Goal: Information Seeking & Learning: Learn about a topic

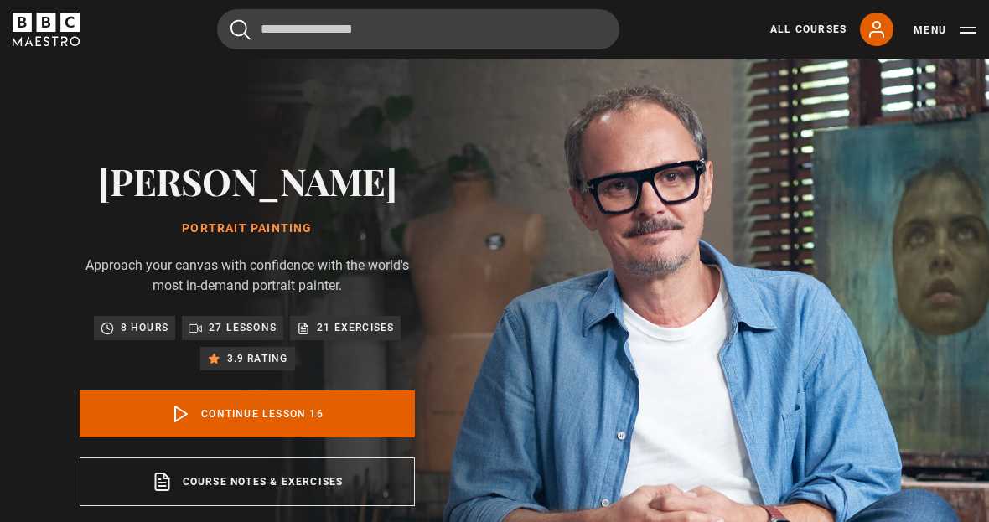
click at [799, 32] on link "All Courses" at bounding box center [809, 29] width 76 height 15
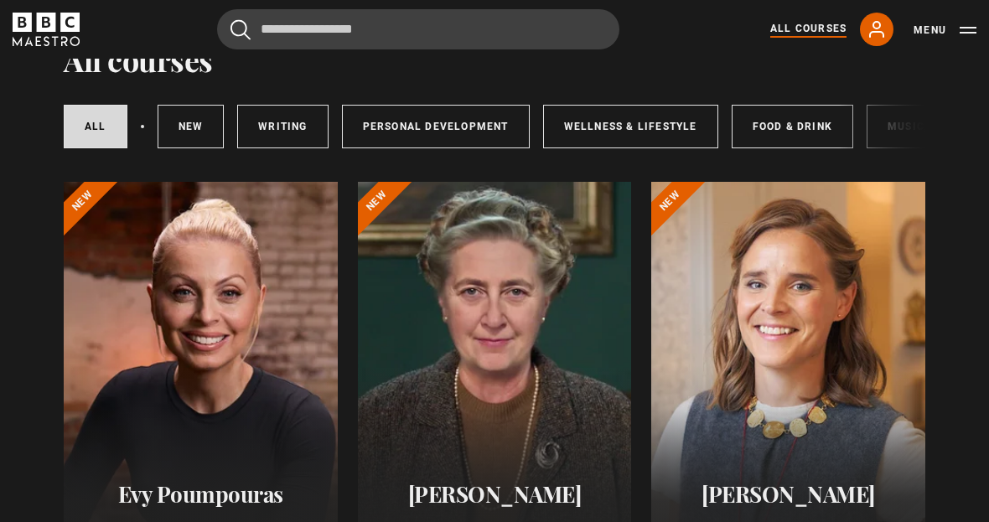
scroll to position [84, 0]
click at [782, 129] on link "Food & Drink" at bounding box center [793, 127] width 122 height 44
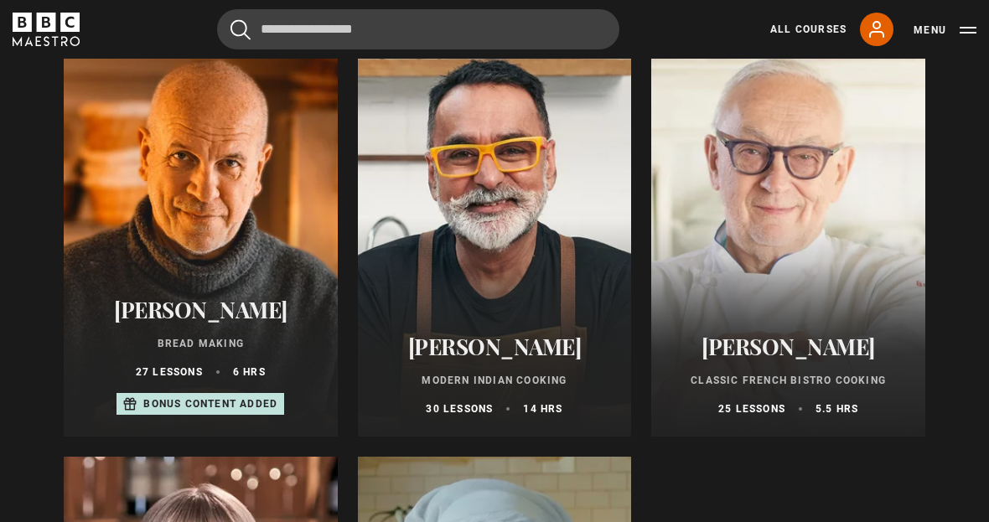
scroll to position [666, 0]
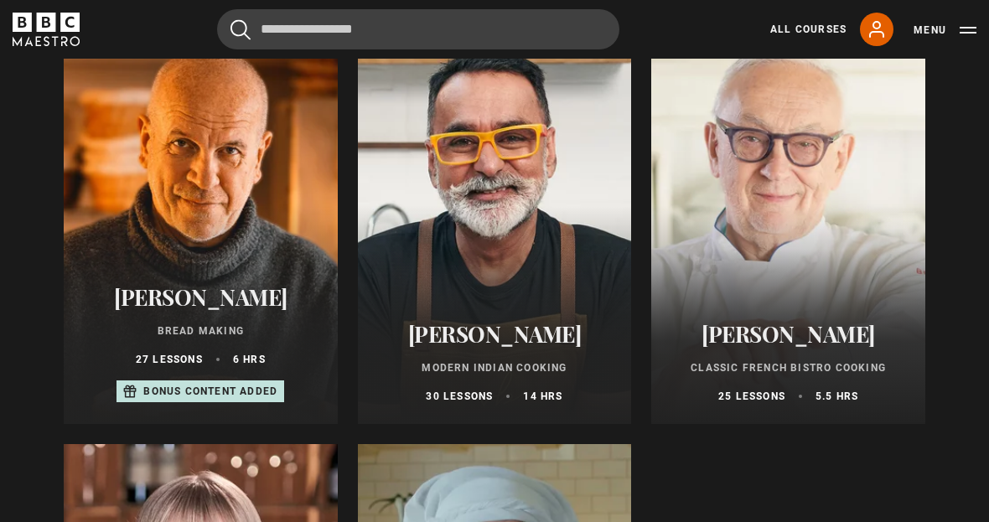
click at [535, 336] on h2 "[PERSON_NAME]" at bounding box center [495, 335] width 234 height 26
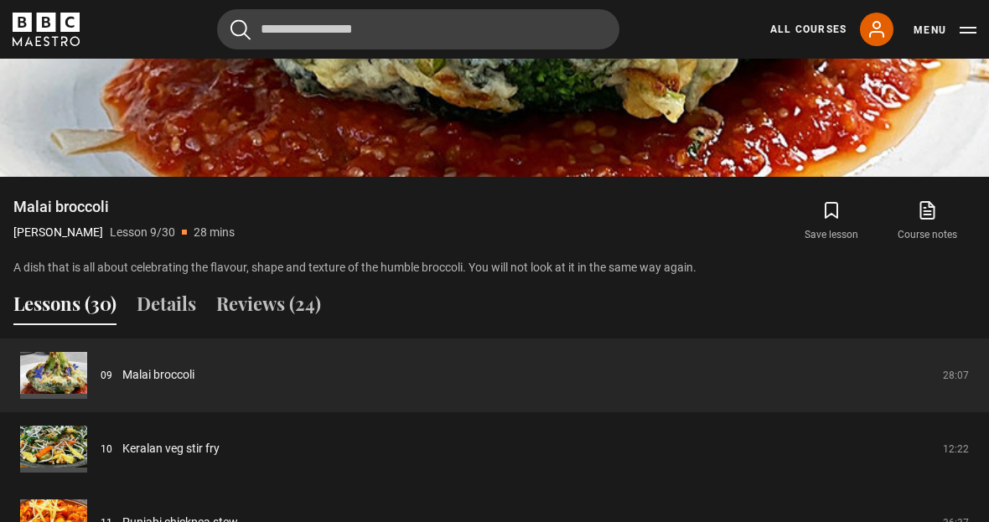
click at [195, 384] on link "Malai broccoli" at bounding box center [158, 375] width 72 height 18
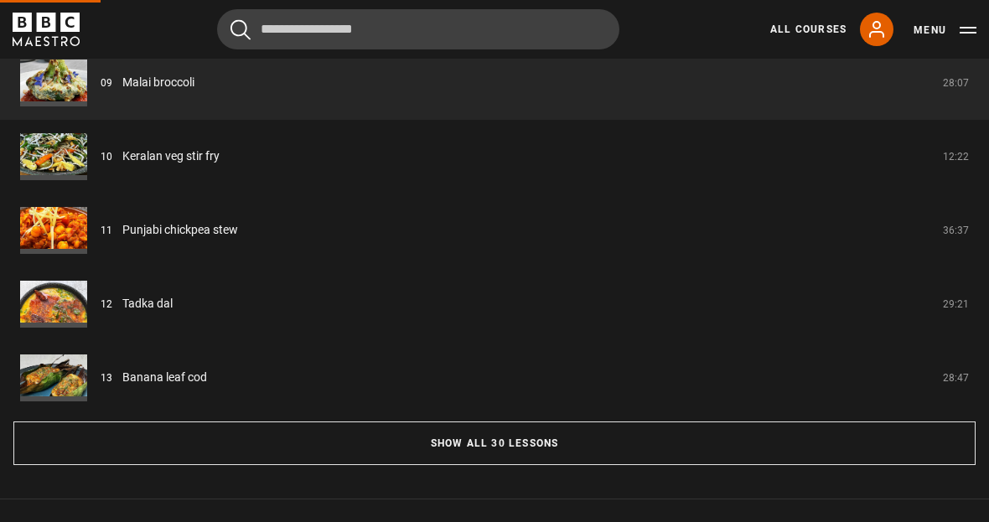
scroll to position [1417, 0]
click at [497, 466] on button "Show all 30 lessons" at bounding box center [494, 445] width 963 height 44
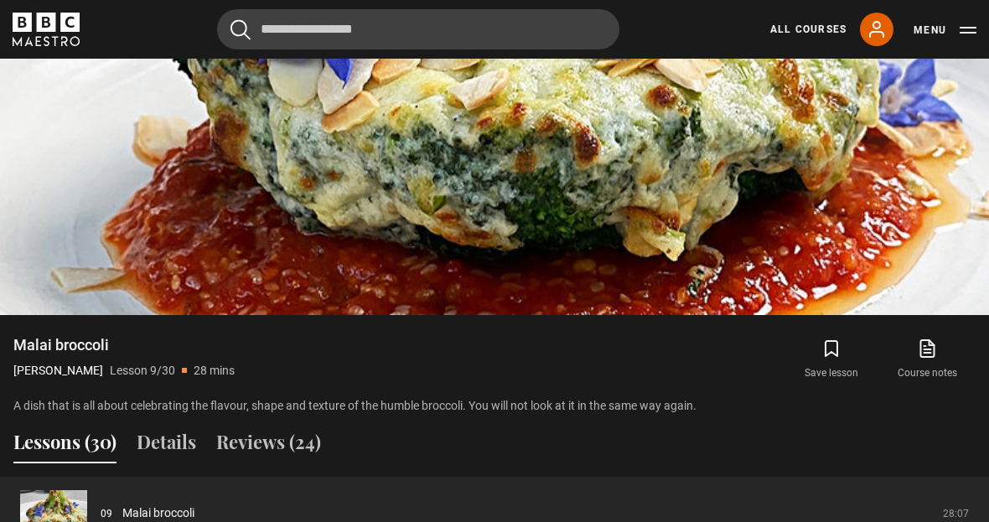
scroll to position [979, 0]
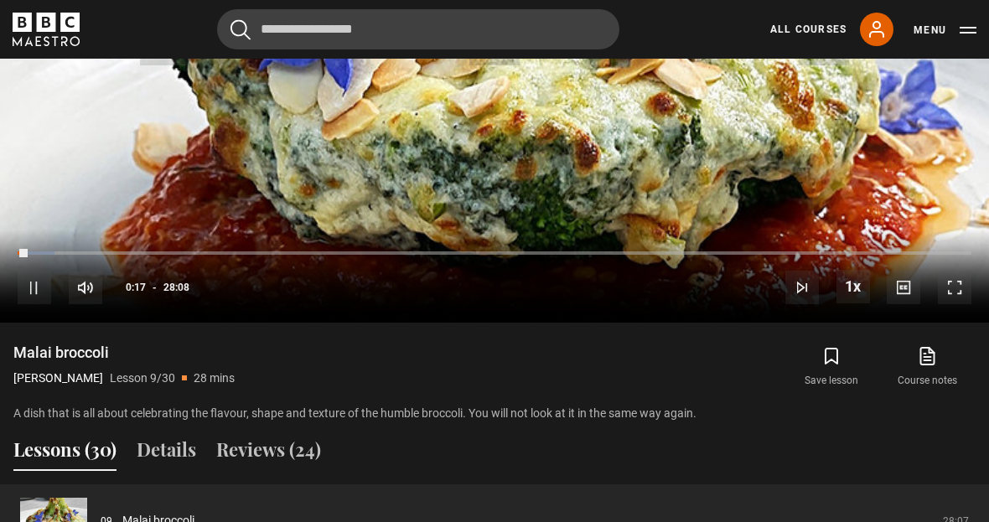
click at [346, 312] on div "10s Skip Back 10 seconds Pause 10s Skip Forward 10 seconds Loaded : 3.84% Pause…" at bounding box center [494, 276] width 989 height 93
click at [73, 255] on div "Loaded : 3.84%" at bounding box center [495, 253] width 954 height 3
click at [96, 294] on div "10s Skip Back 10 seconds Pause 10s Skip Forward 10 seconds Loaded : 4.13% Pause…" at bounding box center [494, 276] width 989 height 93
click at [127, 255] on div "Loaded : 4.13%" at bounding box center [495, 253] width 954 height 3
click at [108, 255] on div "Loaded : 4.13%" at bounding box center [495, 253] width 954 height 3
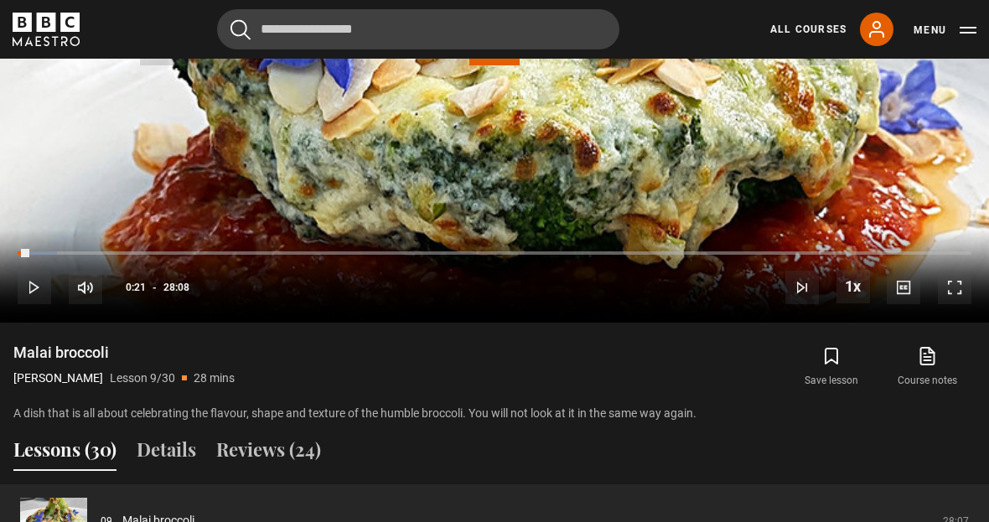
click at [30, 255] on div "Progress Bar" at bounding box center [24, 253] width 13 height 3
click at [134, 255] on div "Loaded : 8.59%" at bounding box center [495, 253] width 954 height 3
click at [148, 255] on div "Loaded : 9.47%" at bounding box center [495, 253] width 954 height 3
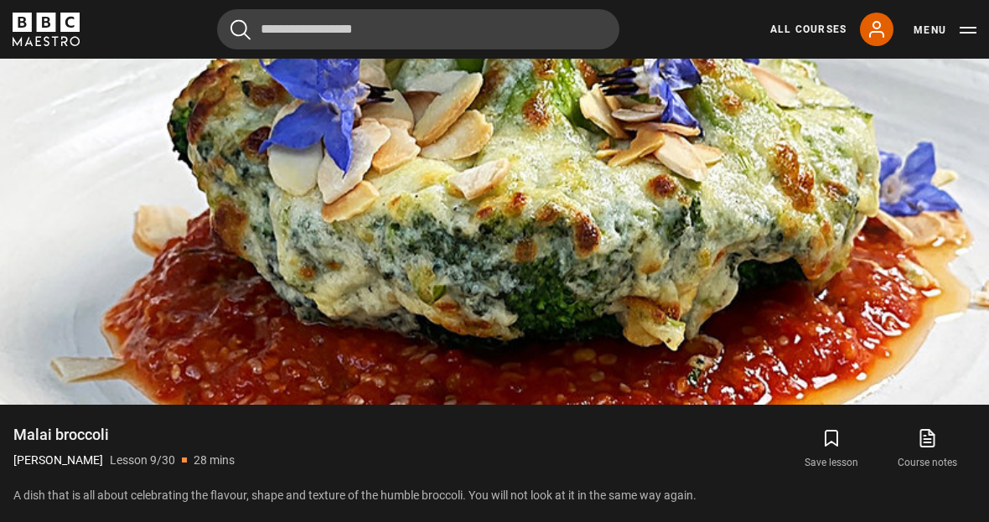
scroll to position [897, 0]
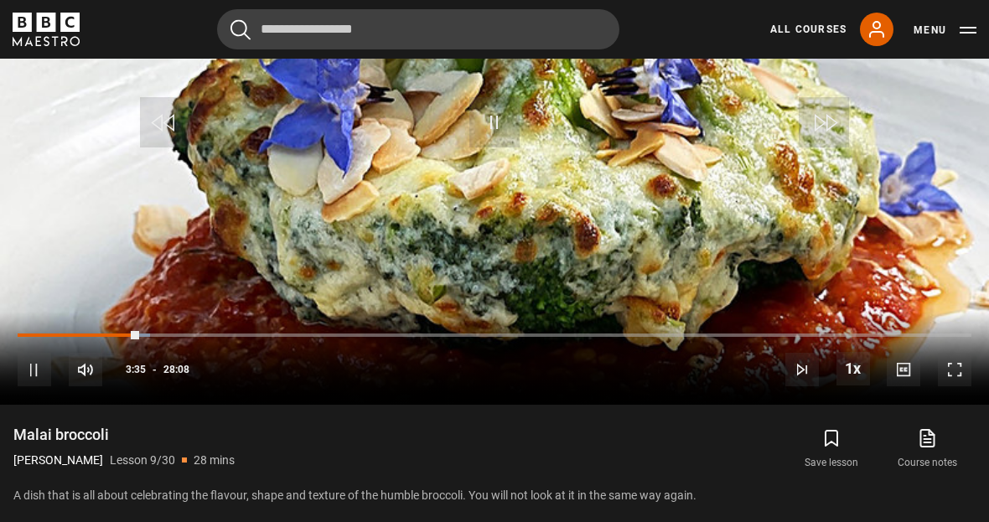
click at [245, 405] on div "10s Skip Back 10 seconds Pause 10s Skip Forward 10 seconds Loaded : 13.90% Paus…" at bounding box center [494, 358] width 989 height 93
click at [208, 378] on div "10s Skip Back 10 seconds Pause 10s Skip Forward 10 seconds Loaded : 15.38% Paus…" at bounding box center [494, 358] width 989 height 93
click at [209, 337] on div "Loaded : 15.38%" at bounding box center [495, 335] width 954 height 3
click at [181, 381] on div "10s Skip Back 10 seconds Pause 10s Skip Forward 10 seconds Loaded : 15.38% Paus…" at bounding box center [494, 358] width 989 height 93
click at [206, 337] on div "Loaded : 15.99%" at bounding box center [495, 335] width 954 height 3
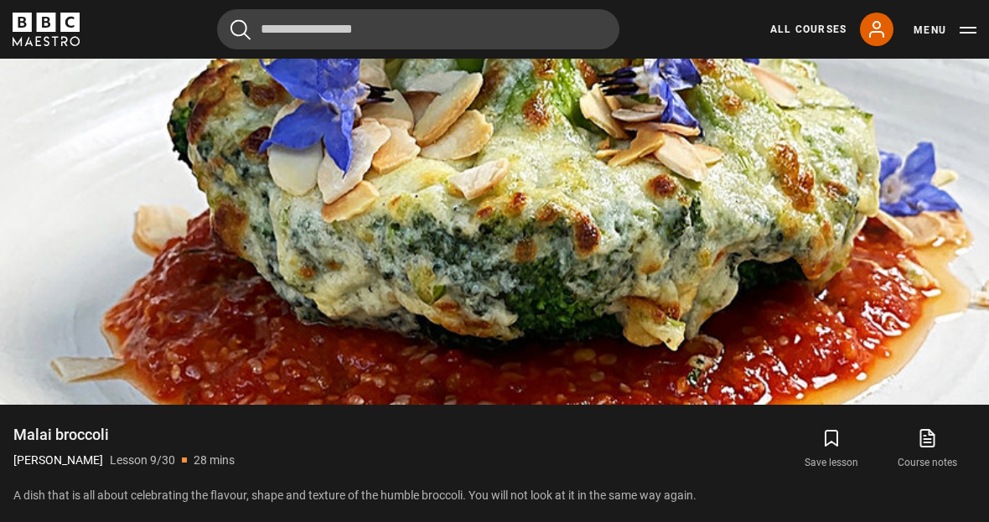
click at [339, 382] on video-js "Video Player is loading. Play Lesson Malai broccoli 10s Skip Back 10 seconds Pa…" at bounding box center [494, 126] width 989 height 557
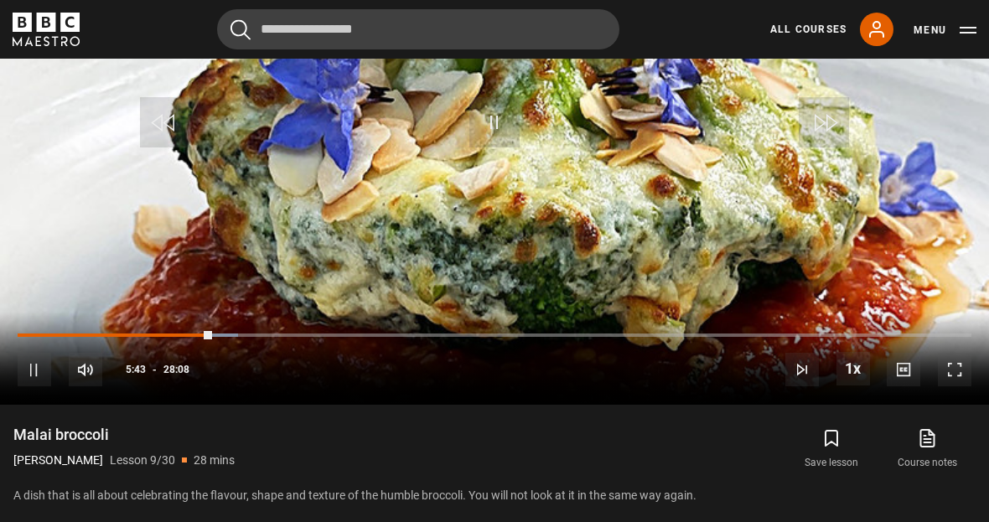
click at [274, 337] on div "Loaded : 23.10%" at bounding box center [495, 335] width 954 height 3
click at [331, 345] on div "Loaded : 26.93%" at bounding box center [495, 344] width 954 height 3
click at [267, 337] on div "Progress Bar" at bounding box center [142, 335] width 249 height 3
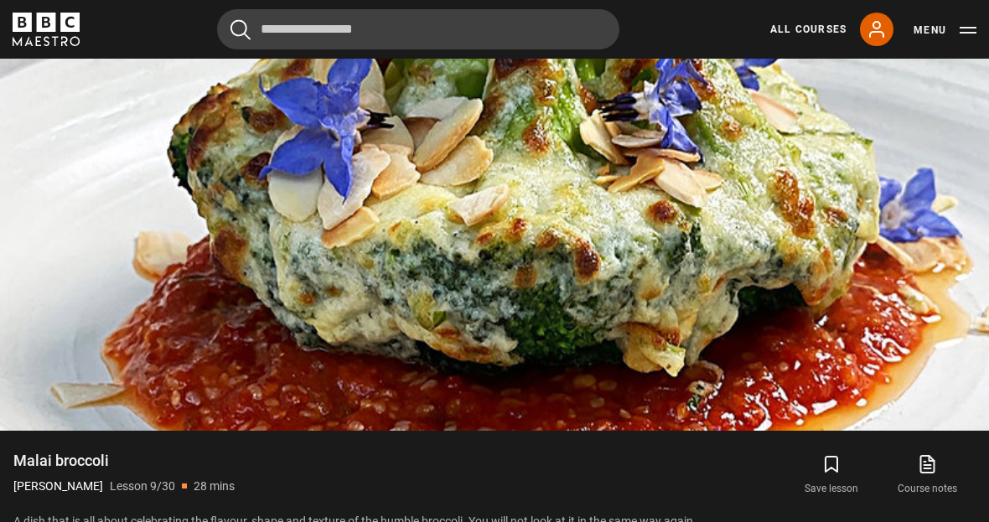
scroll to position [871, 0]
click at [387, 361] on video-js "Video Player is loading. Play Lesson Malai broccoli 10s Skip Back 10 seconds Pa…" at bounding box center [494, 152] width 989 height 557
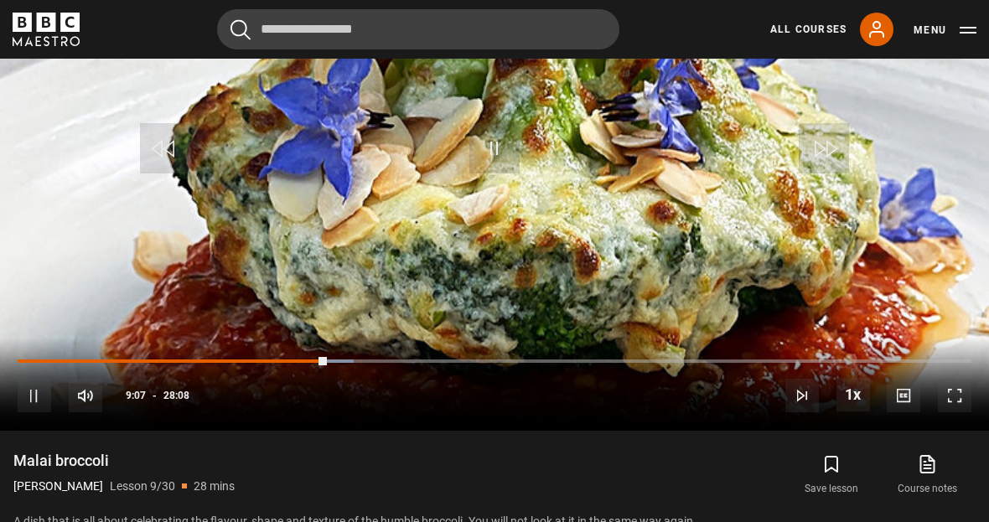
click at [381, 363] on div "Loaded : 35.24%" at bounding box center [495, 361] width 954 height 3
click at [486, 363] on div "Loaded : 40.87%" at bounding box center [495, 361] width 954 height 3
click at [494, 363] on div "Loaded : 42.03%" at bounding box center [495, 361] width 954 height 3
click at [491, 363] on div "Loaded : 42.64%" at bounding box center [495, 361] width 954 height 3
click at [486, 408] on div "10s Skip Back 10 seconds Play 10s Skip Forward 10 seconds Loaded : 43.83% Play …" at bounding box center [494, 384] width 989 height 93
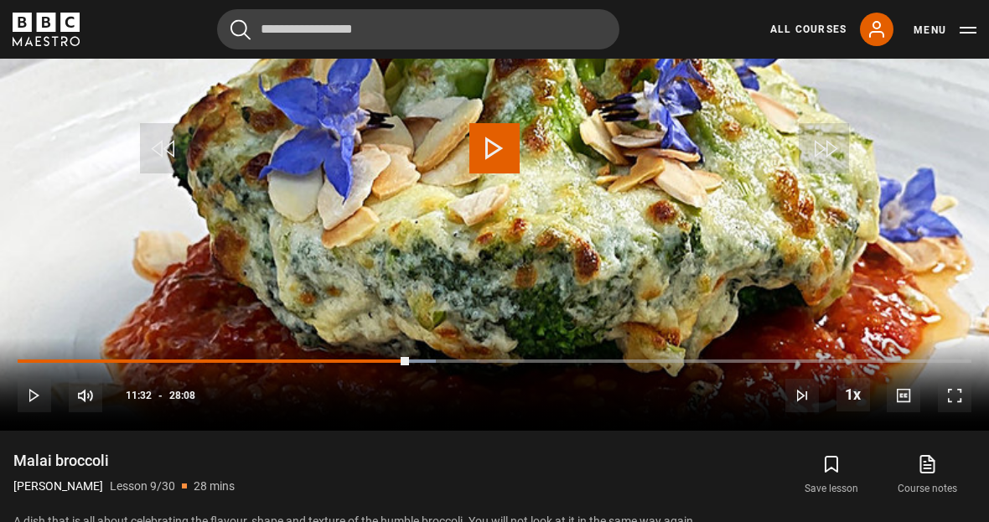
click at [409, 363] on div "Progress Bar" at bounding box center [214, 361] width 392 height 3
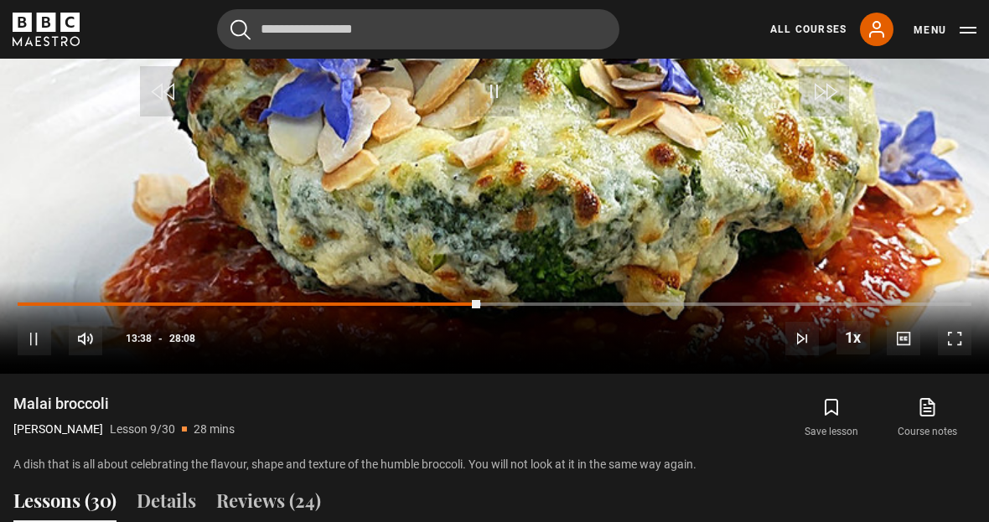
scroll to position [940, 0]
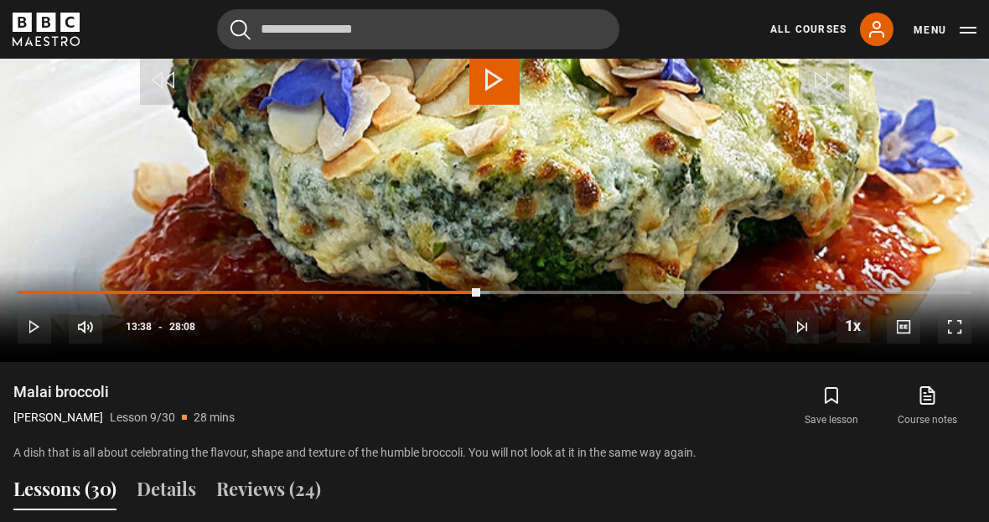
click at [574, 294] on div "Loaded : 49.45%" at bounding box center [495, 292] width 954 height 3
click at [575, 294] on div "Loaded : 50.05%" at bounding box center [495, 292] width 954 height 3
click at [480, 294] on div "Progress Bar" at bounding box center [249, 292] width 463 height 3
click at [593, 294] on div "Progress Bar" at bounding box center [305, 292] width 575 height 3
click at [715, 294] on div "Loaded : 60.42%" at bounding box center [495, 292] width 954 height 3
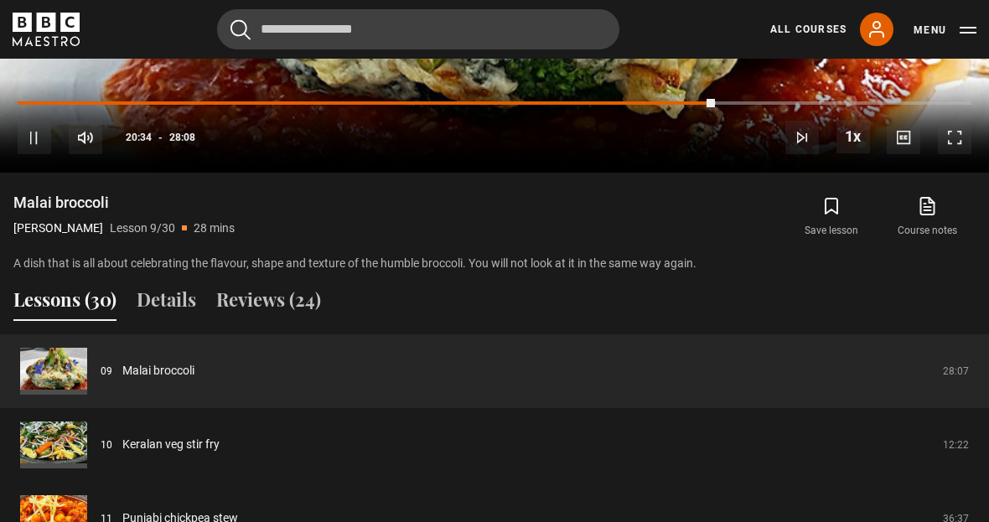
scroll to position [1138, 0]
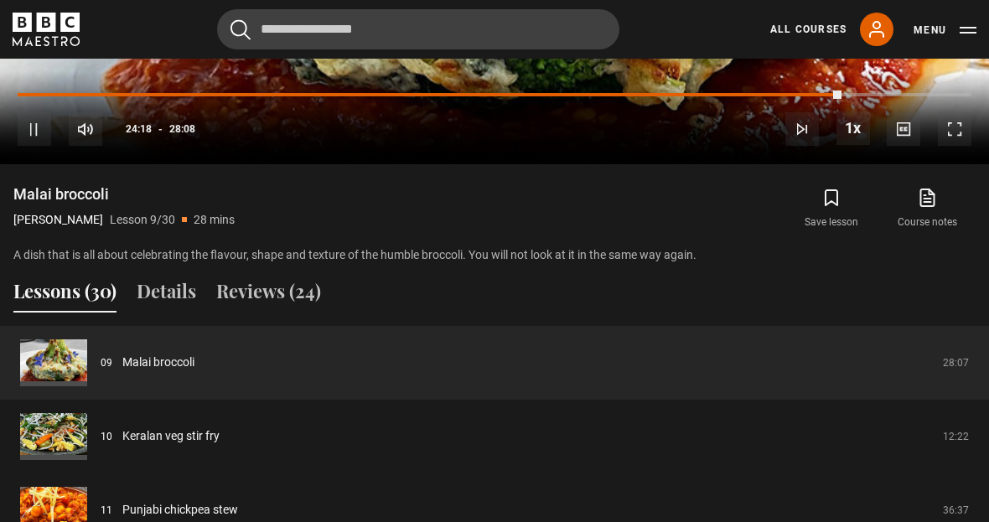
click at [836, 96] on div "Progress Bar" at bounding box center [430, 94] width 824 height 3
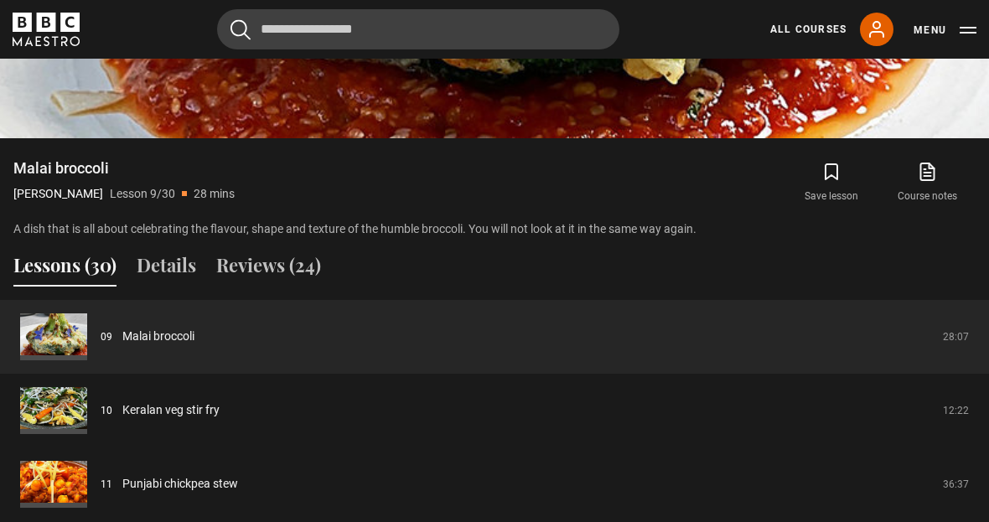
scroll to position [1165, 0]
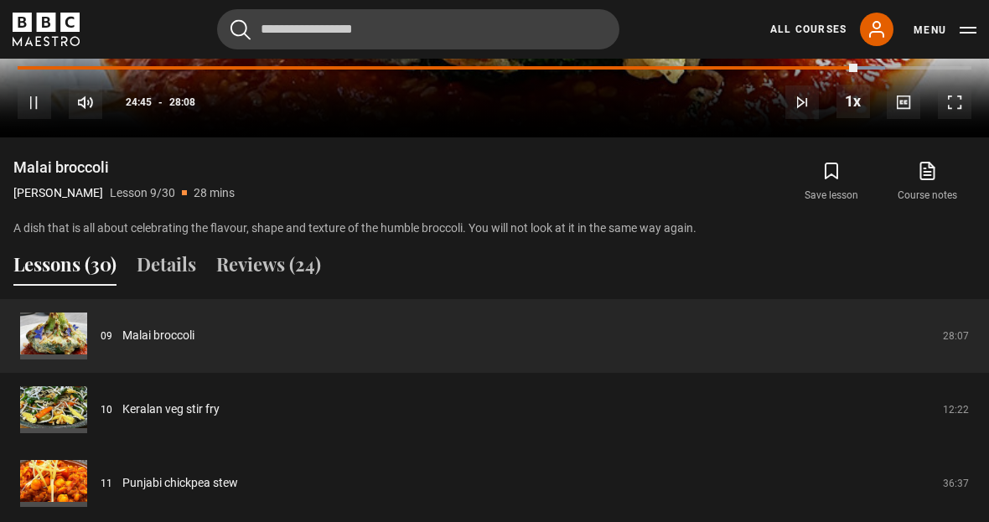
click at [866, 118] on span "Video Player" at bounding box center [854, 102] width 34 height 34
click at [891, 70] on div "Loaded : 91.23%" at bounding box center [495, 67] width 954 height 3
click at [907, 70] on div "Loaded : 91.23%" at bounding box center [495, 67] width 954 height 3
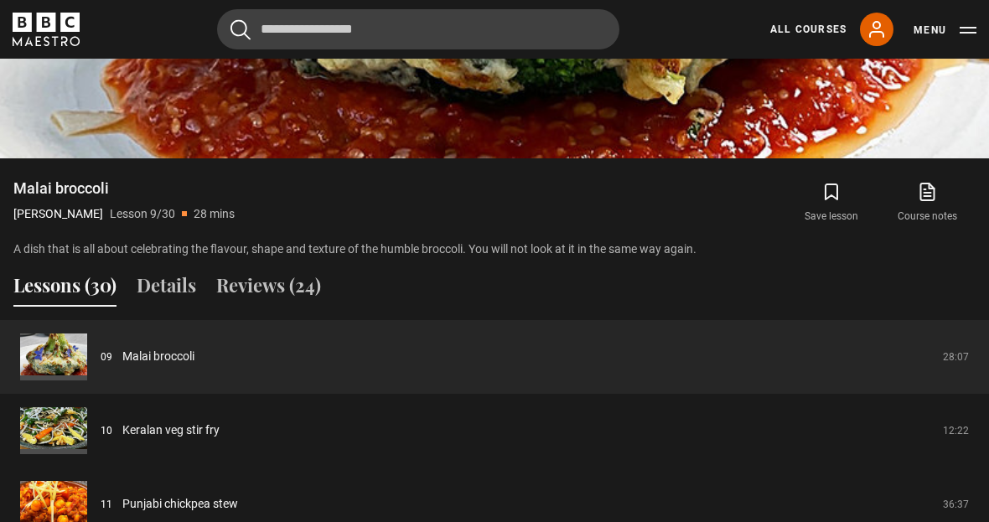
scroll to position [1145, 0]
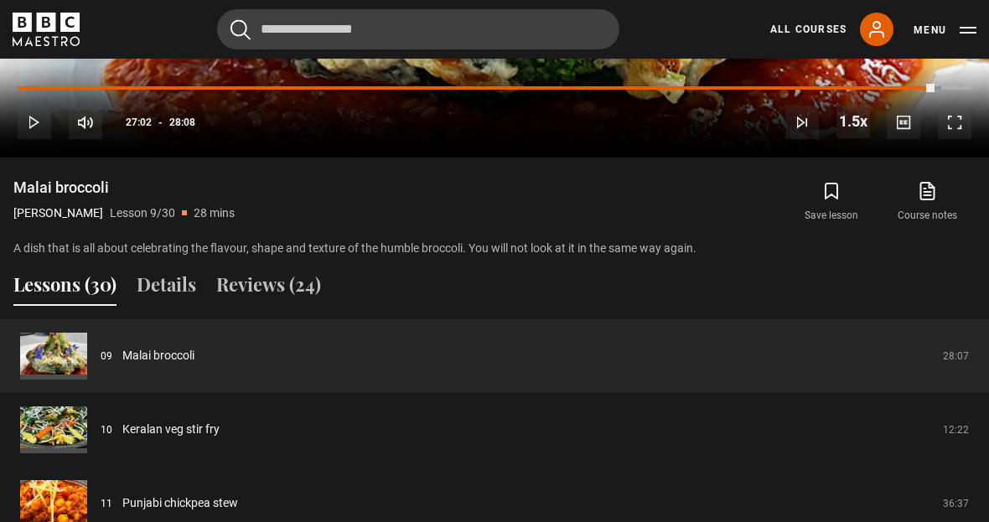
click at [935, 90] on div "Progress Bar" at bounding box center [476, 87] width 917 height 3
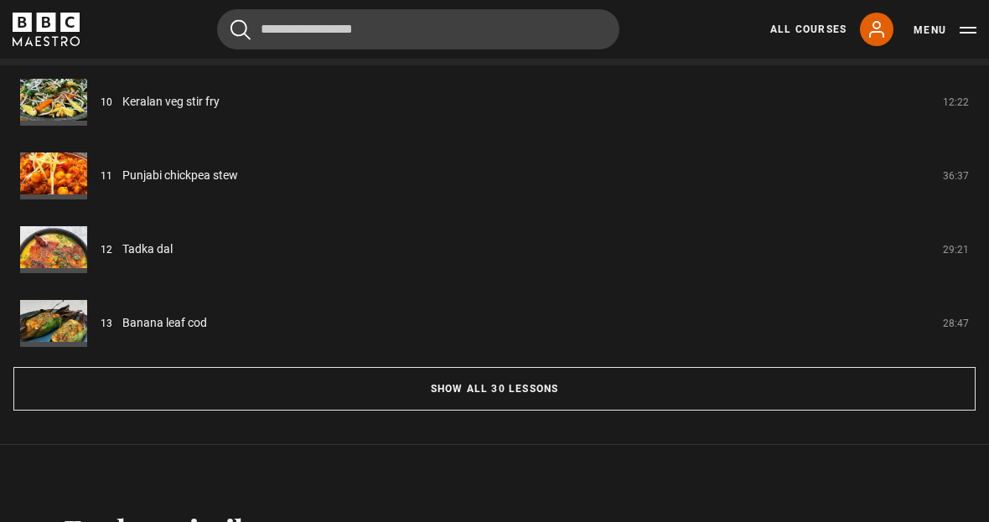
scroll to position [1468, 0]
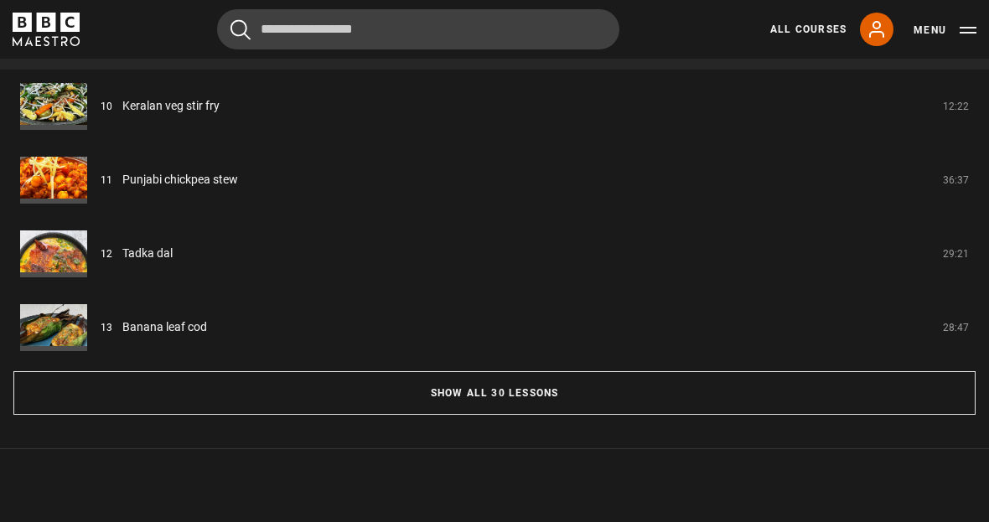
click at [496, 415] on button "Show all 30 lessons" at bounding box center [494, 393] width 963 height 44
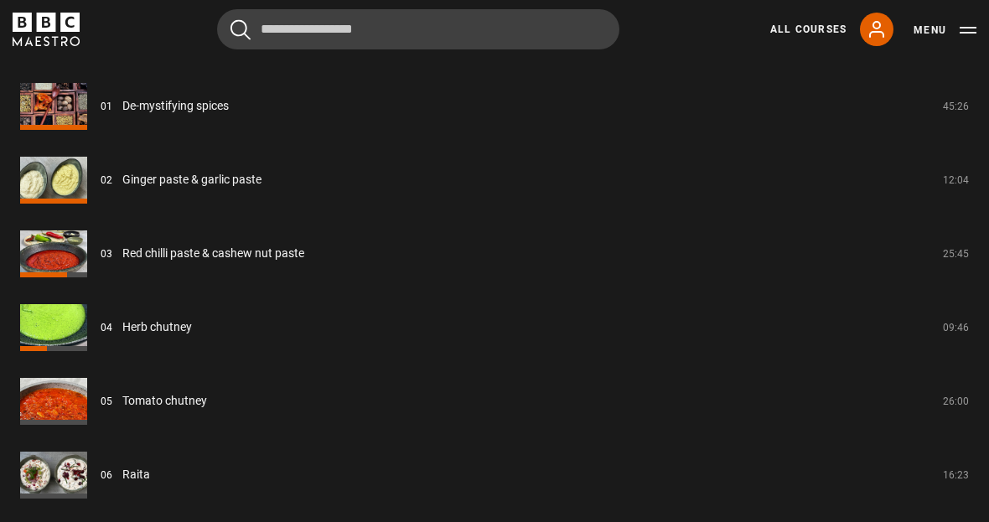
click at [211, 262] on link "Red chilli paste & cashew nut paste" at bounding box center [213, 254] width 182 height 18
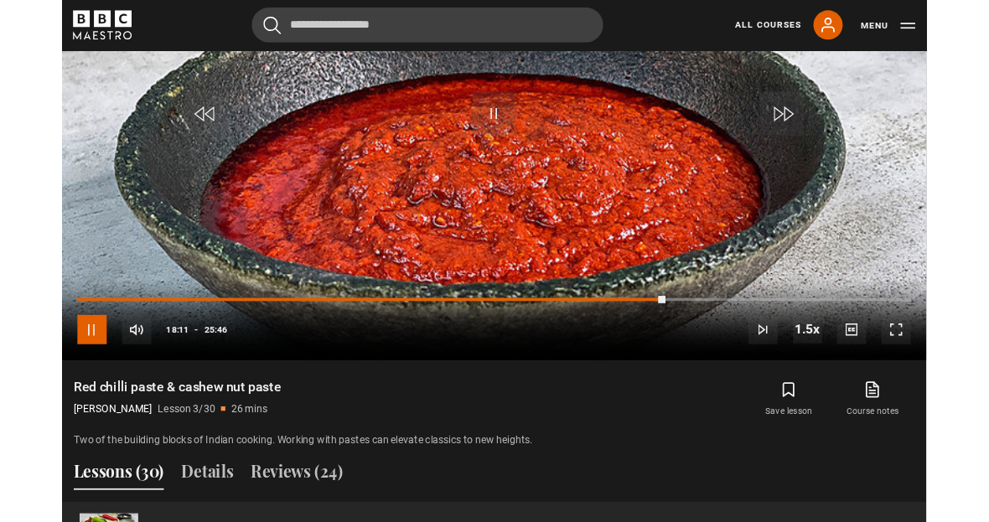
scroll to position [890, 0]
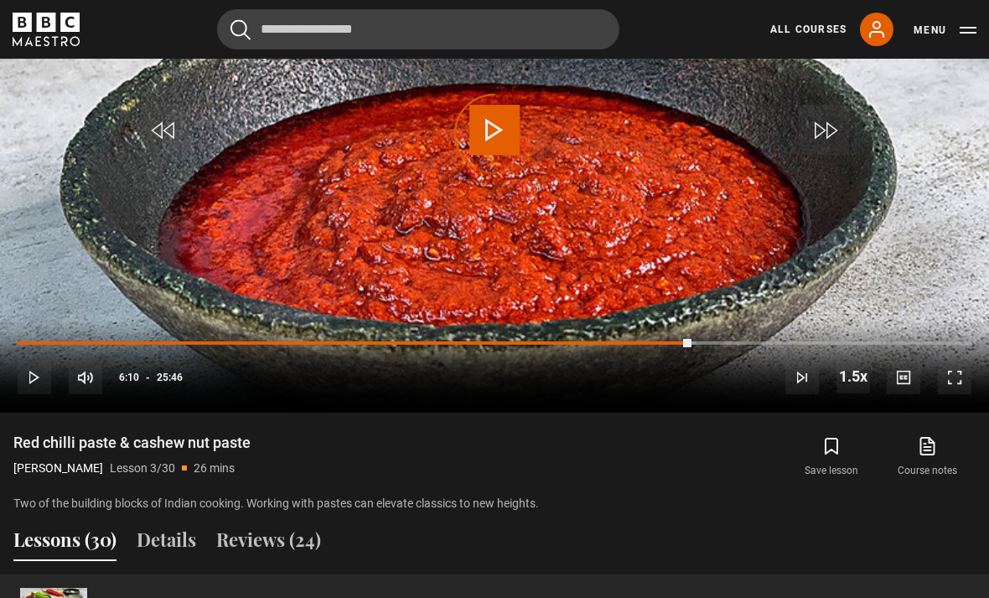
click at [239, 345] on div "Progress Bar" at bounding box center [355, 342] width 674 height 3
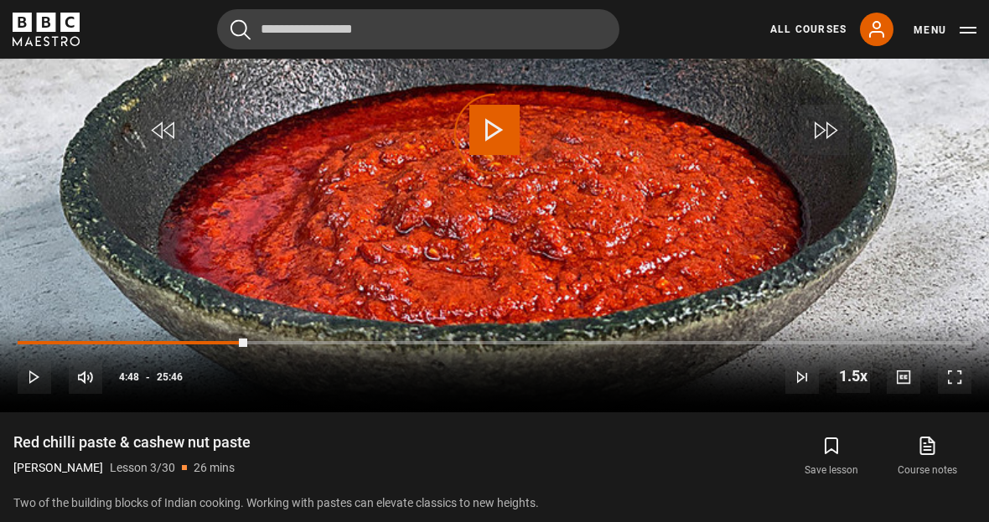
click at [196, 345] on div "Progress Bar" at bounding box center [133, 342] width 231 height 3
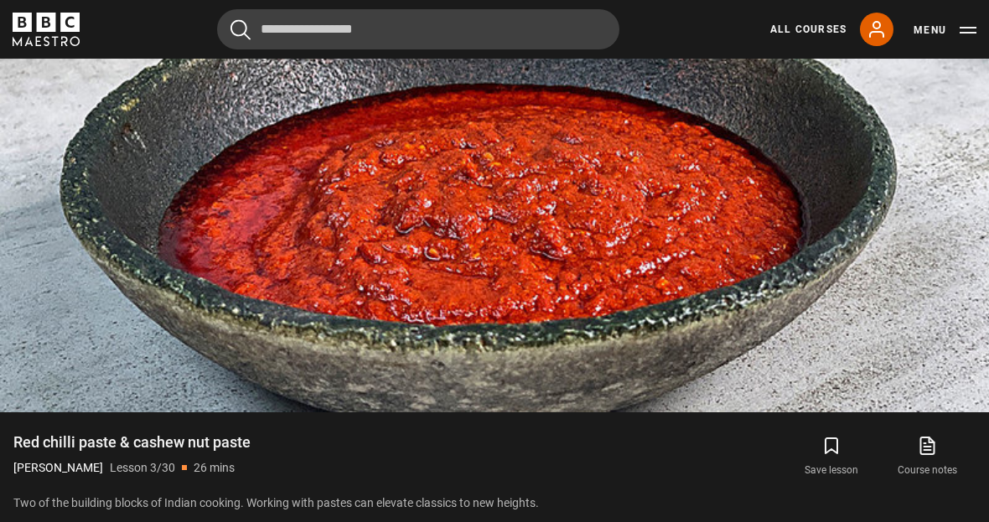
click at [148, 391] on video-js "Video Player is loading. Play Lesson Red chilli paste & cashew nut paste 10s Sk…" at bounding box center [494, 134] width 989 height 557
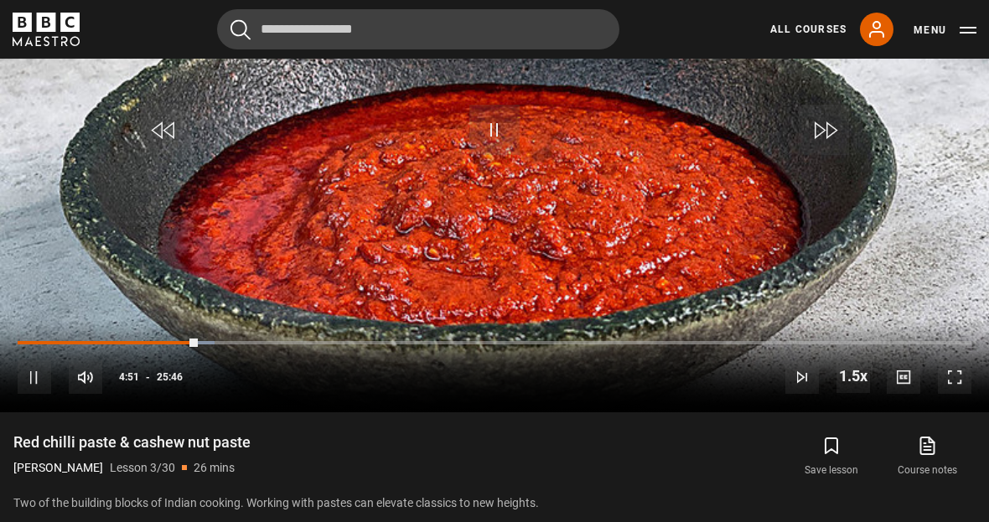
click at [153, 387] on div "10s Skip Back 10 seconds Pause 10s Skip Forward 10 seconds Loaded : 20.69% Paus…" at bounding box center [494, 365] width 989 height 93
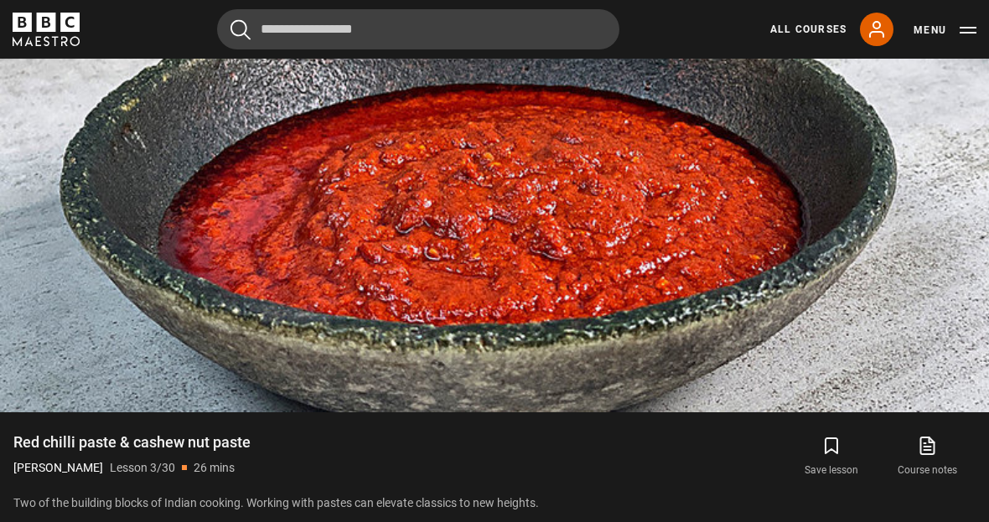
click at [127, 389] on video-js "Video Player is loading. Play Lesson Red chilli paste & cashew nut paste 10s Sk…" at bounding box center [494, 134] width 989 height 557
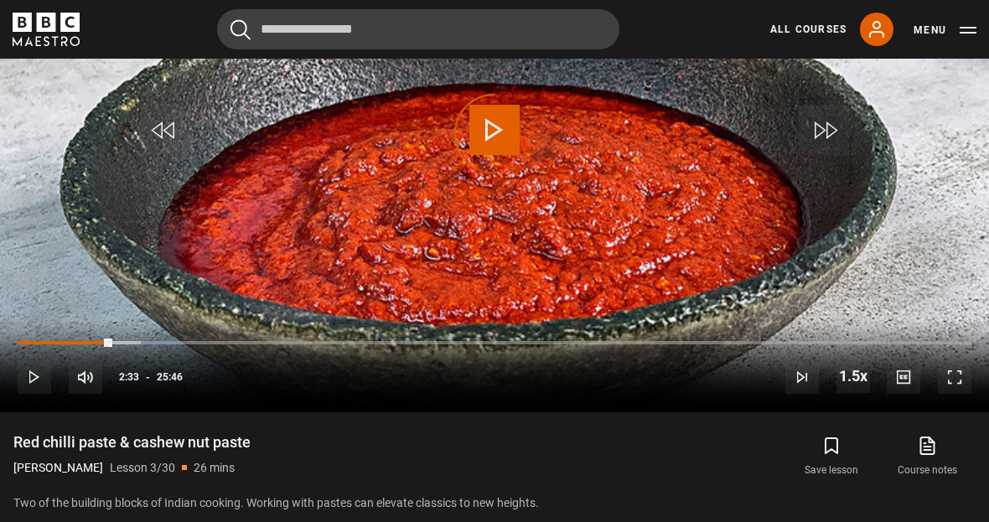
click at [112, 345] on div "Progress Bar" at bounding box center [65, 342] width 95 height 3
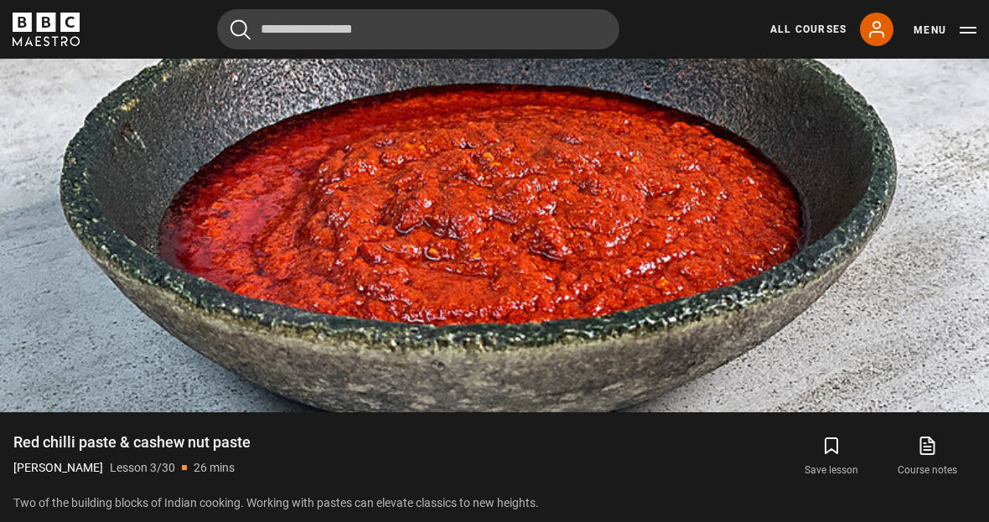
click at [143, 366] on video-js "Video Player is loading. Play Lesson Red chilli paste & cashew nut paste 10s Sk…" at bounding box center [494, 134] width 989 height 557
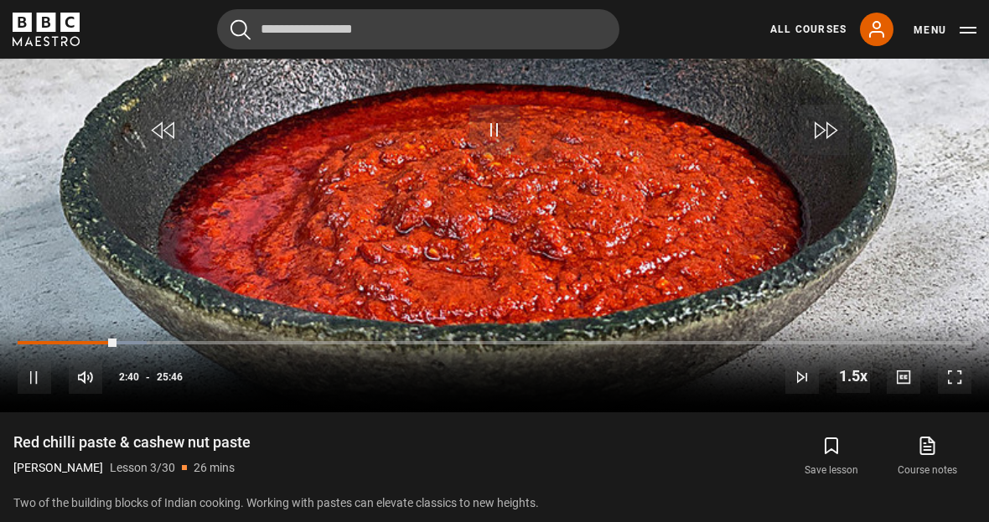
click at [98, 391] on div "10s Skip Back 10 seconds Pause 10s Skip Forward 10 seconds Loaded : 13.57% Paus…" at bounding box center [494, 365] width 989 height 93
click at [88, 345] on div "Progress Bar" at bounding box center [53, 342] width 70 height 3
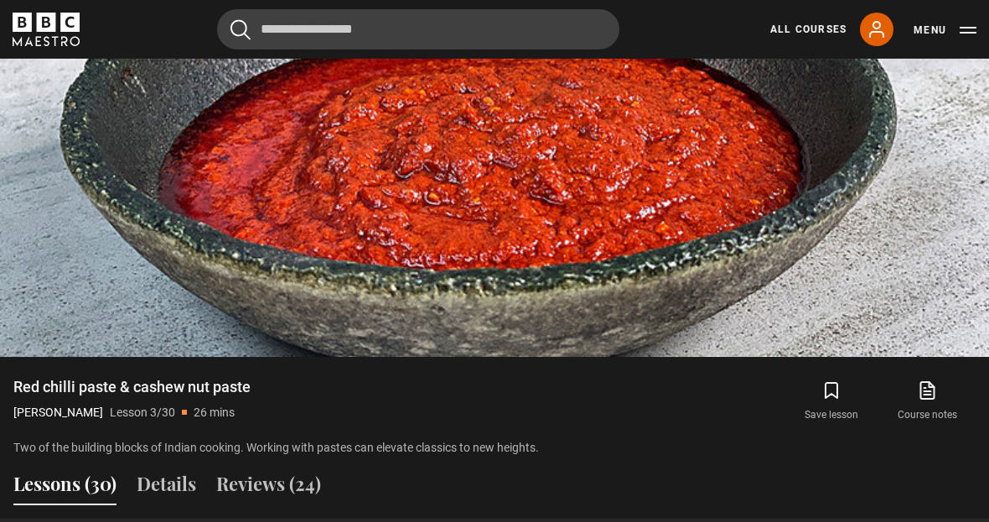
scroll to position [946, 0]
click at [359, 334] on div "10s Skip Back 10 seconds Pause 10s Skip Forward 10 seconds Loaded : 13.90% Paus…" at bounding box center [494, 309] width 989 height 93
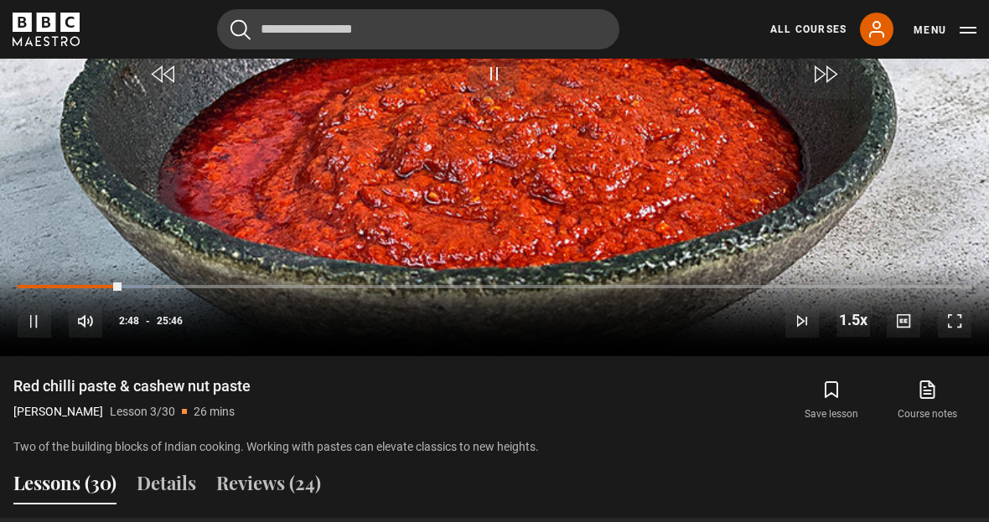
click at [199, 288] on div "Loaded : 13.90%" at bounding box center [495, 286] width 954 height 3
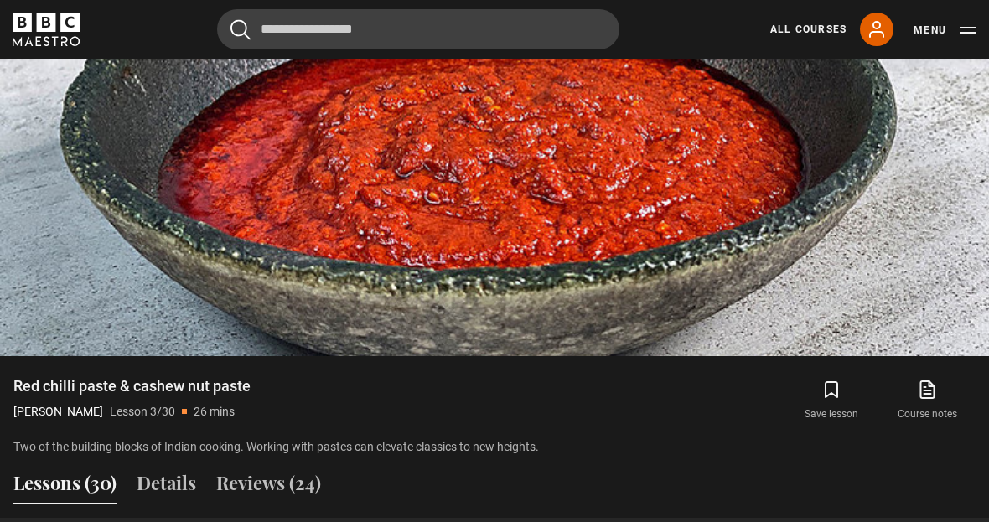
click at [273, 336] on video-js "Video Player is loading. Play Lesson Red chilli paste & cashew nut paste 10s Sk…" at bounding box center [494, 78] width 989 height 557
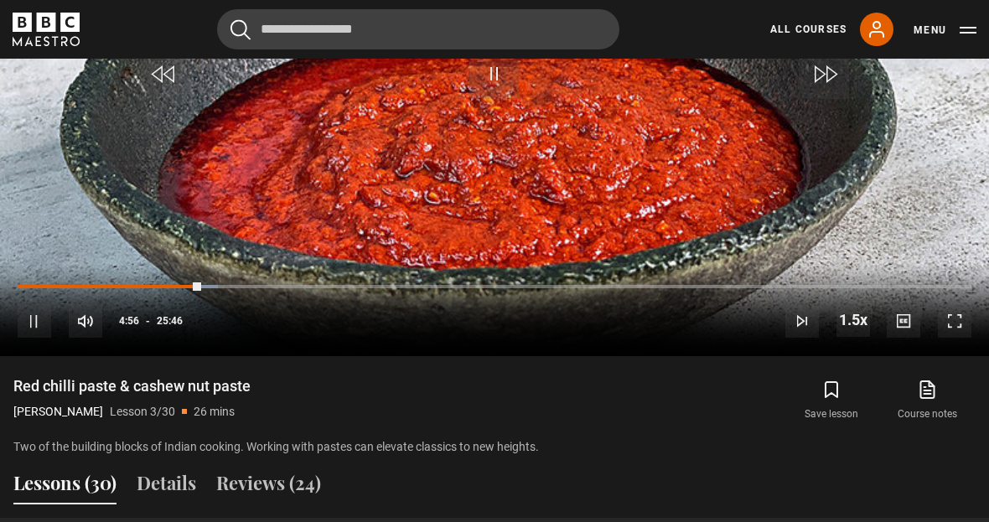
click at [275, 288] on div "Loaded : 21.01%" at bounding box center [495, 286] width 954 height 3
click at [202, 288] on div "Progress Bar" at bounding box center [110, 286] width 184 height 3
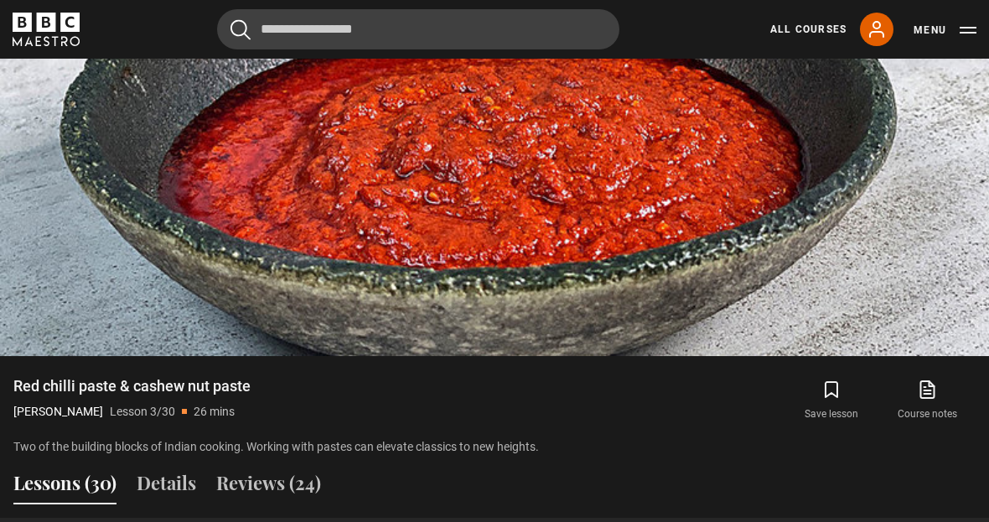
click at [377, 356] on div "10s Skip Back 10 seconds Pause 10s Skip Forward 10 seconds Loaded : 30.07% Paus…" at bounding box center [494, 309] width 989 height 93
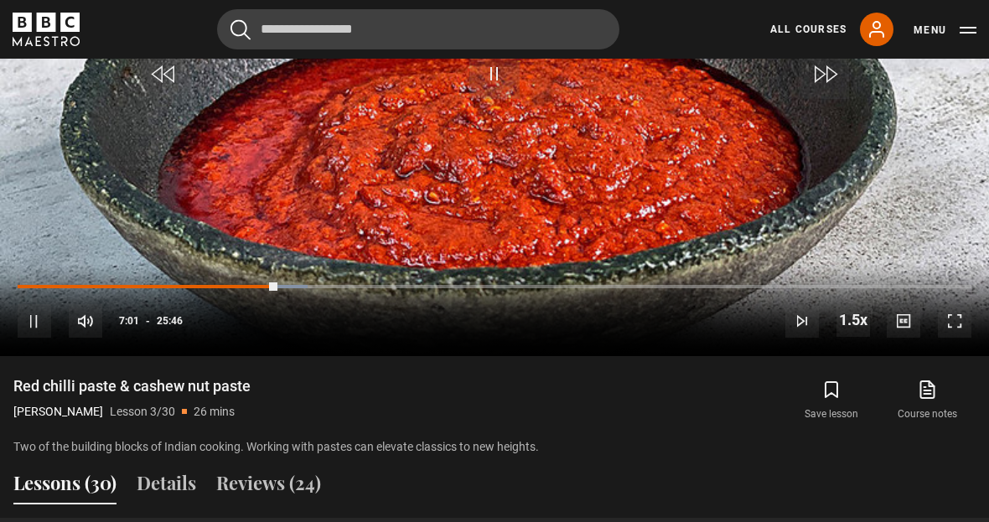
click at [315, 288] on div "Loaded : 30.40%" at bounding box center [495, 286] width 954 height 3
click at [321, 288] on div "Loaded : 30.40%" at bounding box center [495, 286] width 954 height 3
click at [328, 288] on div "Loaded : 30.40%" at bounding box center [495, 286] width 954 height 3
click at [281, 288] on div "Progress Bar" at bounding box center [149, 286] width 263 height 3
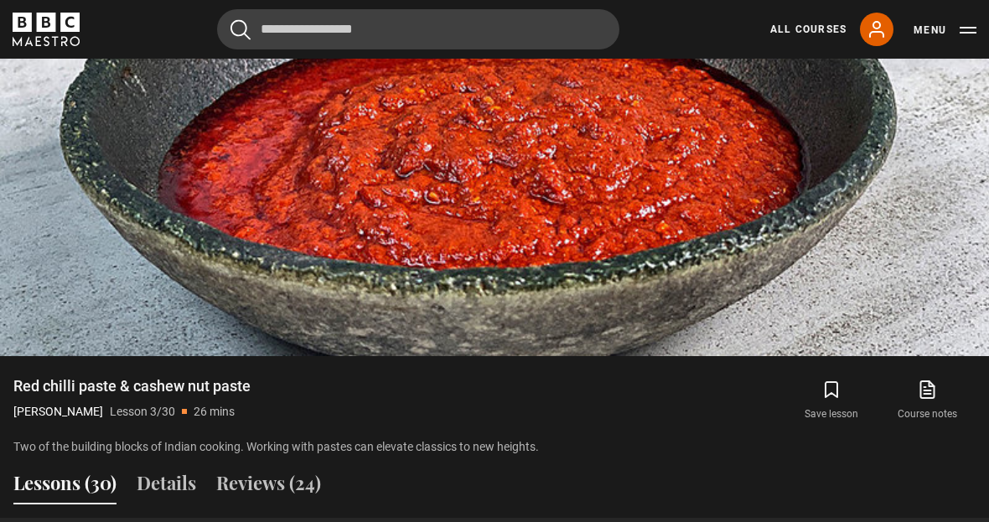
click at [402, 351] on div "10s Skip Back 10 seconds Pause 10s Skip Forward 10 seconds Loaded : 36.21% Paus…" at bounding box center [494, 309] width 989 height 93
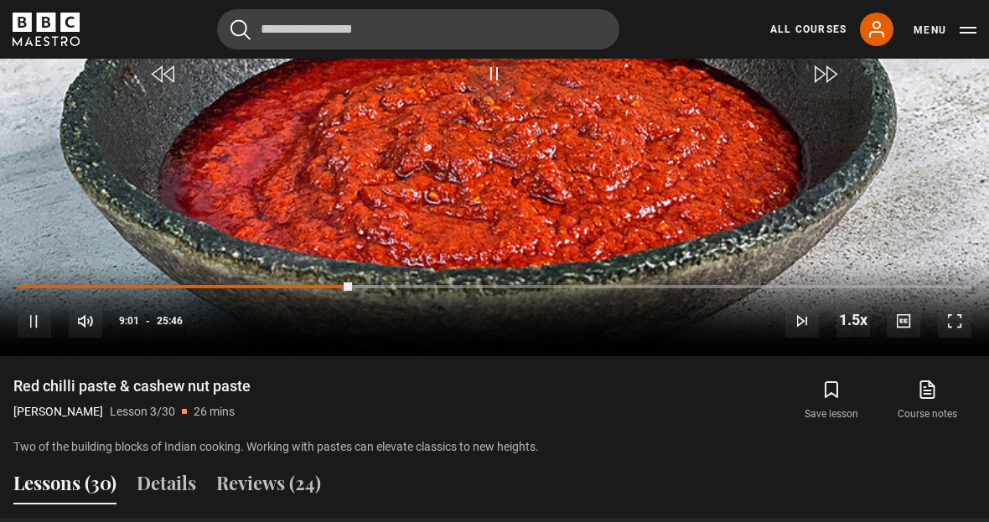
click at [315, 288] on div "Progress Bar" at bounding box center [185, 286] width 335 height 3
click at [314, 288] on div "Progress Bar" at bounding box center [185, 286] width 335 height 3
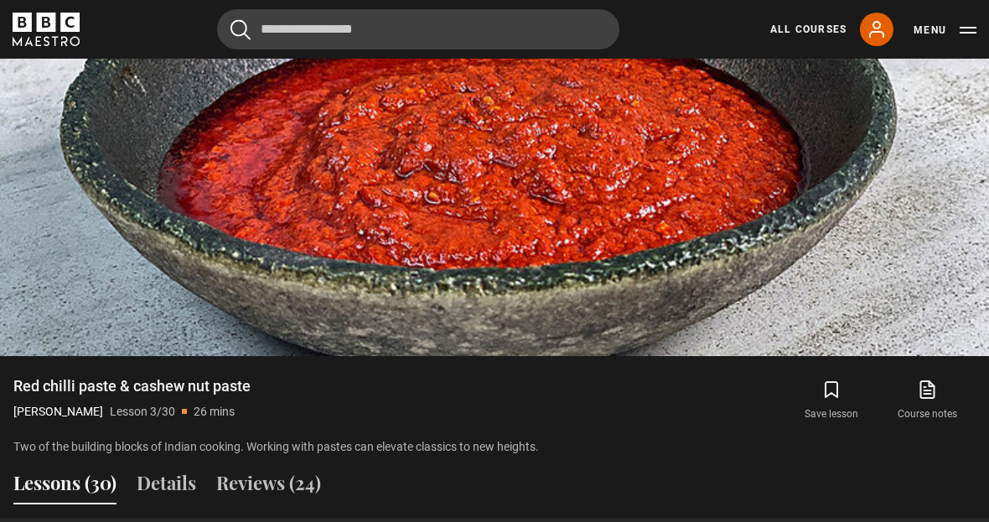
click at [359, 327] on video-js "Video Player is loading. Play Lesson Red chilli paste & cashew nut paste 10s Sk…" at bounding box center [494, 78] width 989 height 557
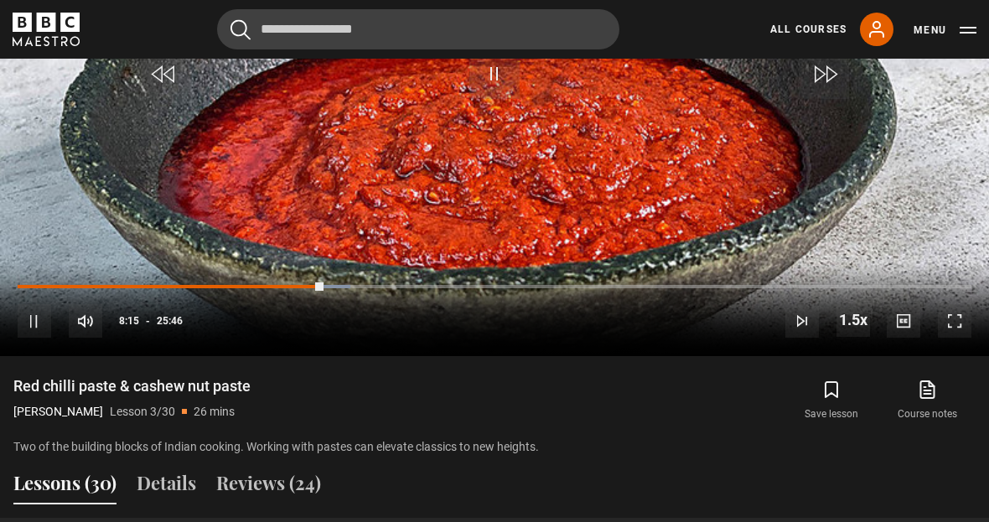
click at [304, 288] on div "Progress Bar" at bounding box center [171, 286] width 306 height 3
click at [295, 288] on div "Progress Bar" at bounding box center [157, 286] width 278 height 3
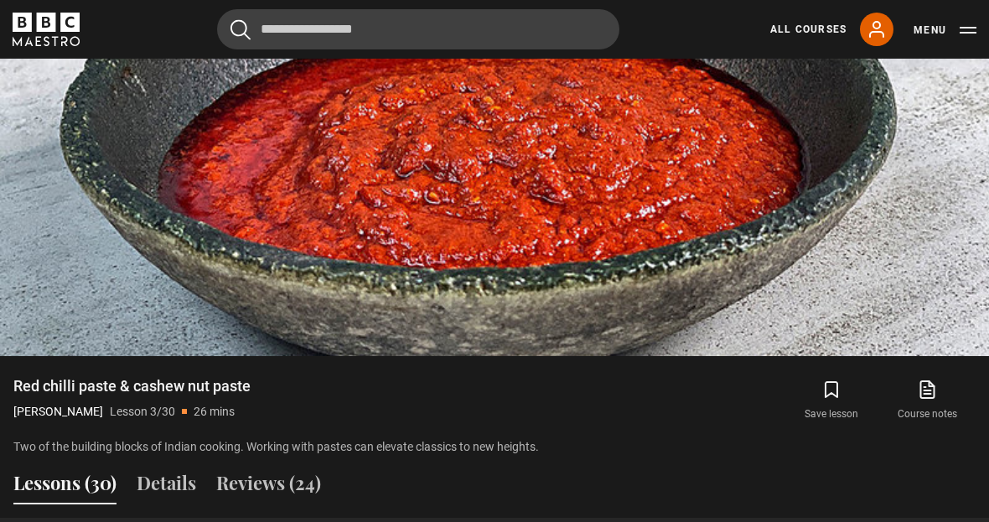
click at [491, 319] on video-js "Video Player is loading. Play Lesson Red chilli paste & cashew nut paste 10s Sk…" at bounding box center [494, 78] width 989 height 557
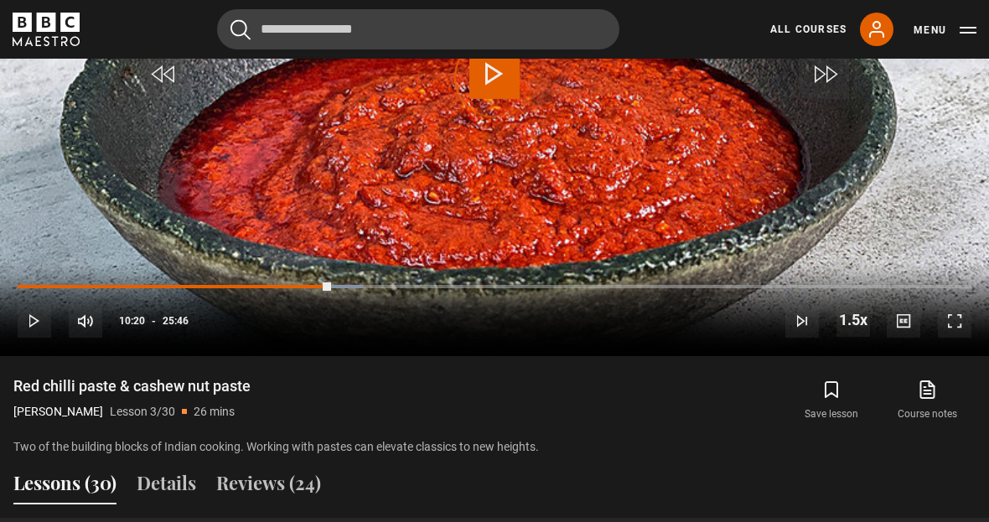
click at [402, 288] on div "Loaded : 36.21%" at bounding box center [495, 286] width 954 height 3
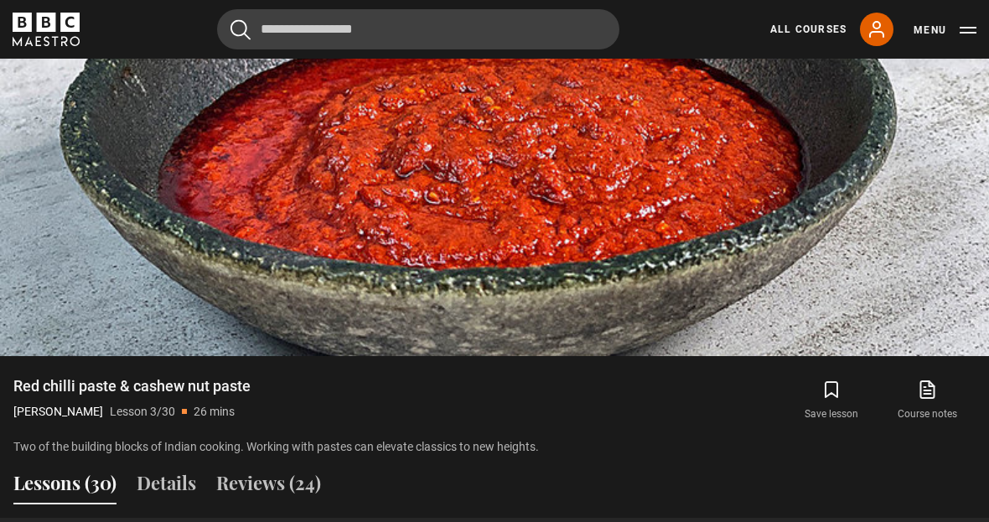
click at [482, 288] on div "Loaded : 42.66%" at bounding box center [495, 286] width 954 height 3
click at [554, 355] on video-js "Video Player is loading. Play Lesson Red chilli paste & cashew nut paste 10s Sk…" at bounding box center [494, 78] width 989 height 557
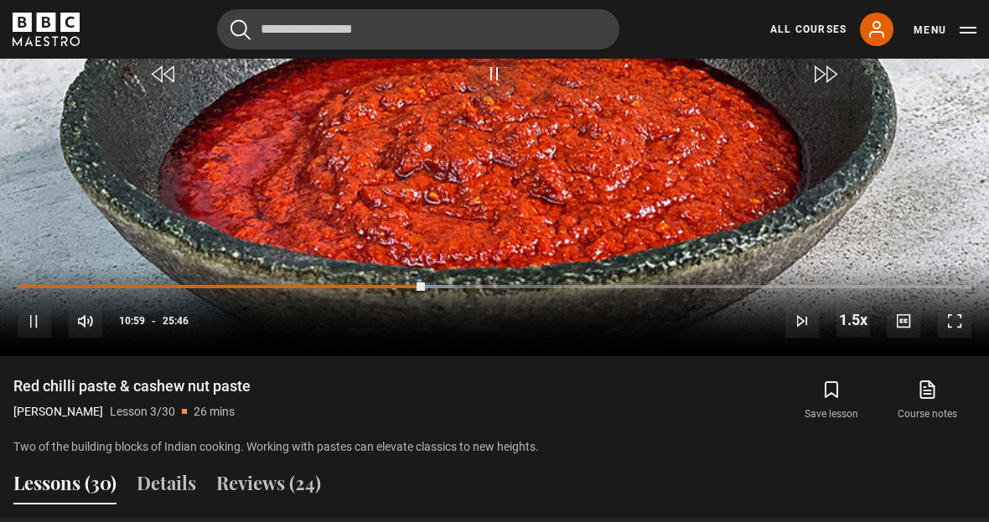
click at [449, 288] on div "Progress Bar" at bounding box center [427, 286] width 52 height 3
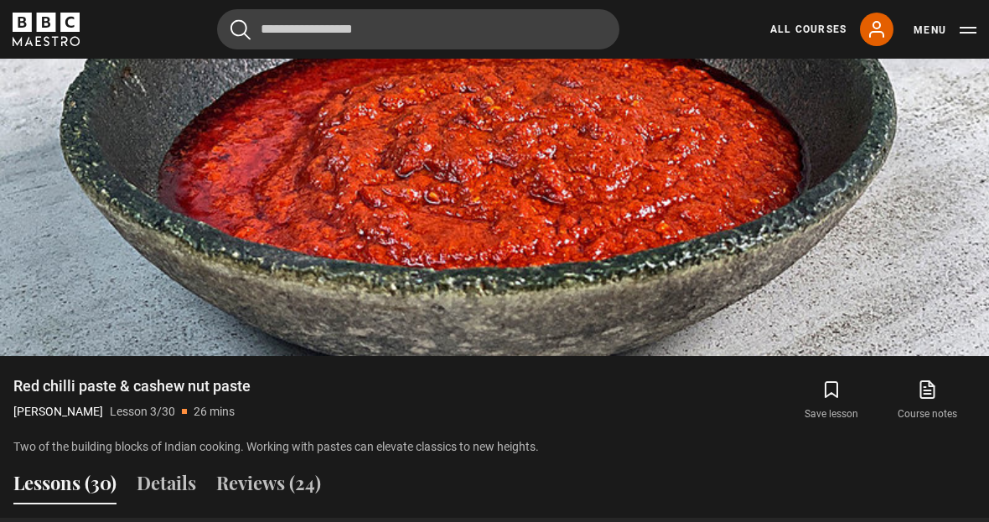
click at [525, 325] on div "10s Skip Back 10 seconds Pause 10s Skip Forward 10 seconds Loaded : 52.04% Paus…" at bounding box center [494, 309] width 989 height 93
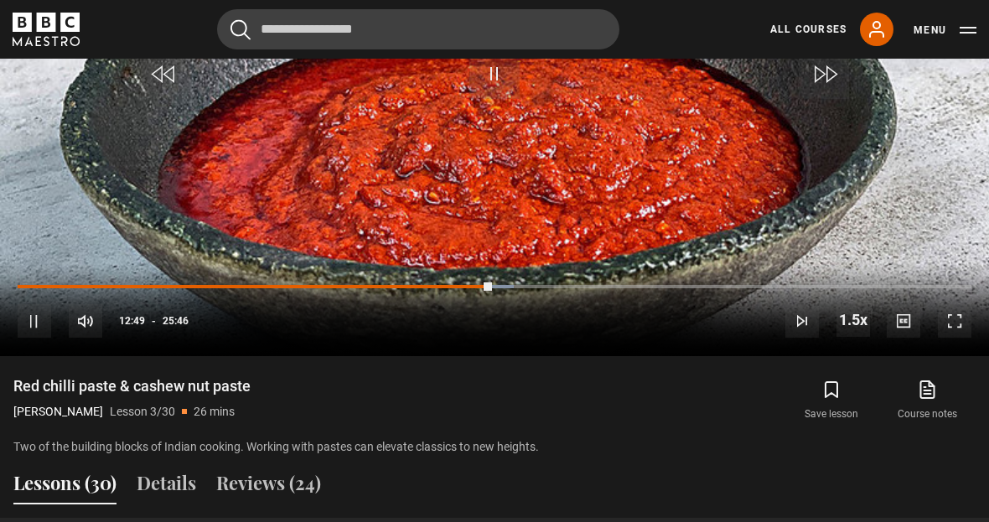
click at [514, 288] on div "Progress Bar" at bounding box center [499, 286] width 30 height 3
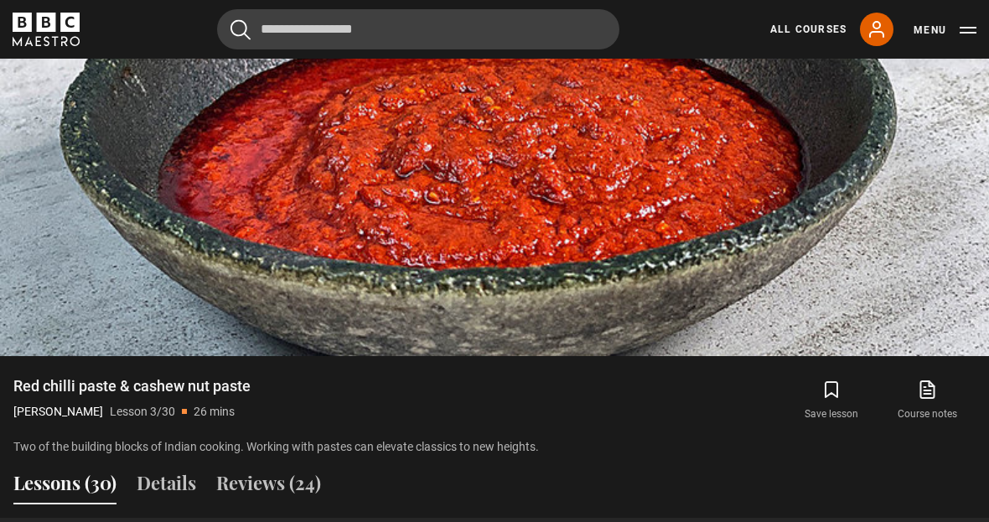
click at [573, 314] on video-js "Video Player is loading. Play Lesson Red chilli paste & cashew nut paste 10s Sk…" at bounding box center [494, 78] width 989 height 557
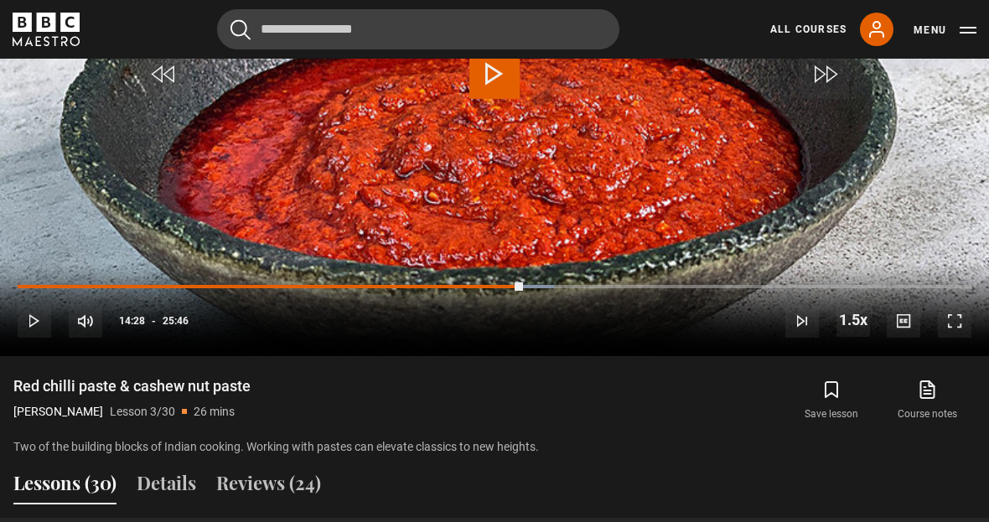
click at [523, 288] on div "Progress Bar" at bounding box center [271, 286] width 506 height 3
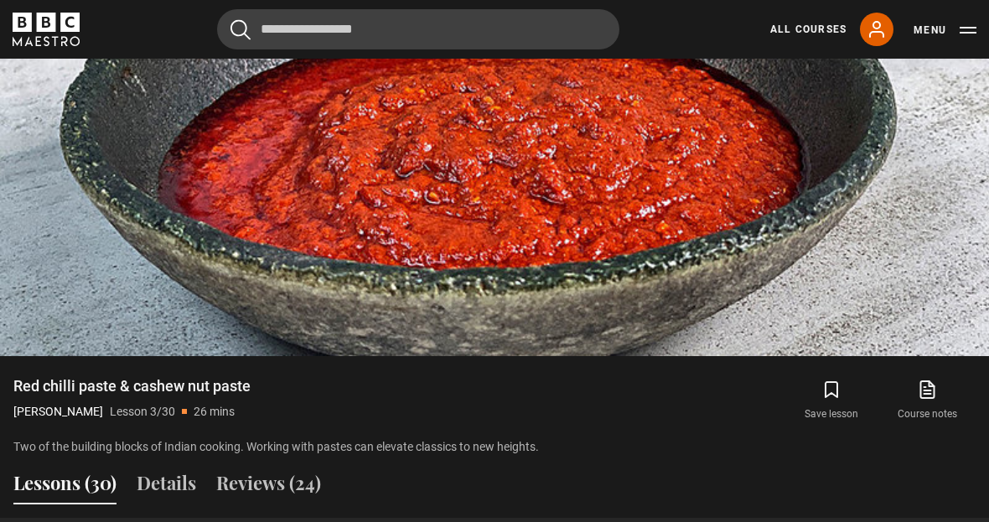
click at [594, 318] on video-js "Video Player is loading. Play Lesson Red chilli paste & cashew nut paste 10s Sk…" at bounding box center [494, 78] width 989 height 557
click at [595, 321] on video-js "Video Player is loading. Play Lesson Red chilli paste & cashew nut paste 10s Sk…" at bounding box center [494, 78] width 989 height 557
click at [598, 345] on video-js "Video Player is loading. Play Lesson Red chilli paste & cashew nut paste 10s Sk…" at bounding box center [494, 78] width 989 height 557
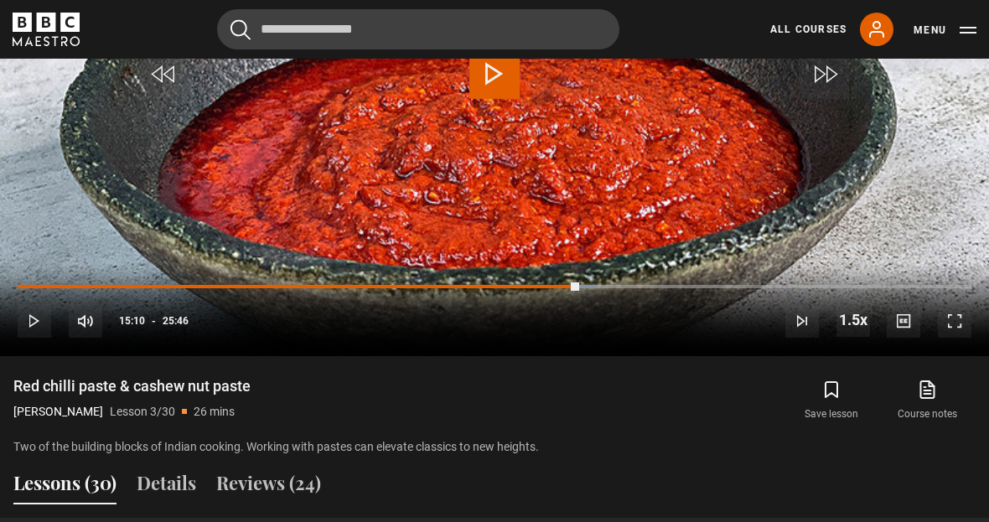
click at [579, 288] on div "Progress Bar" at bounding box center [299, 286] width 562 height 3
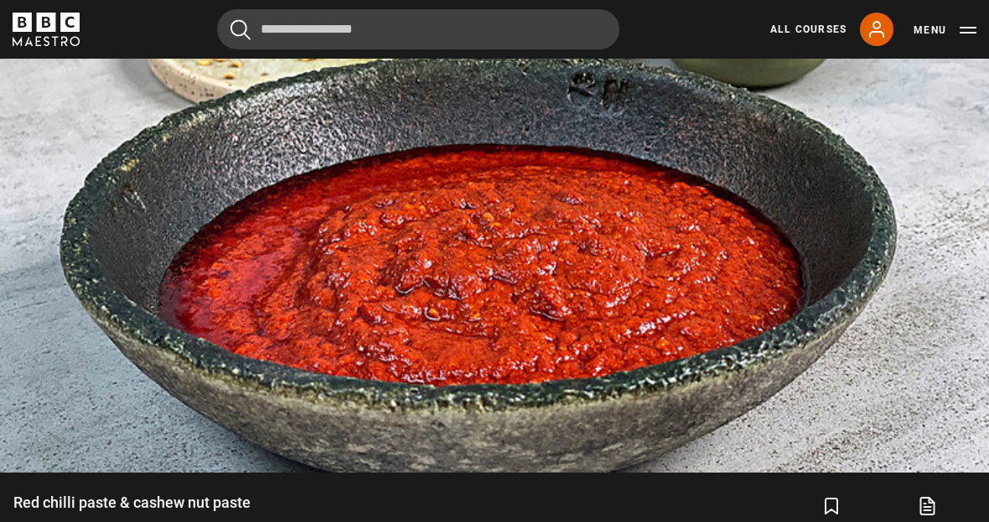
scroll to position [828, 0]
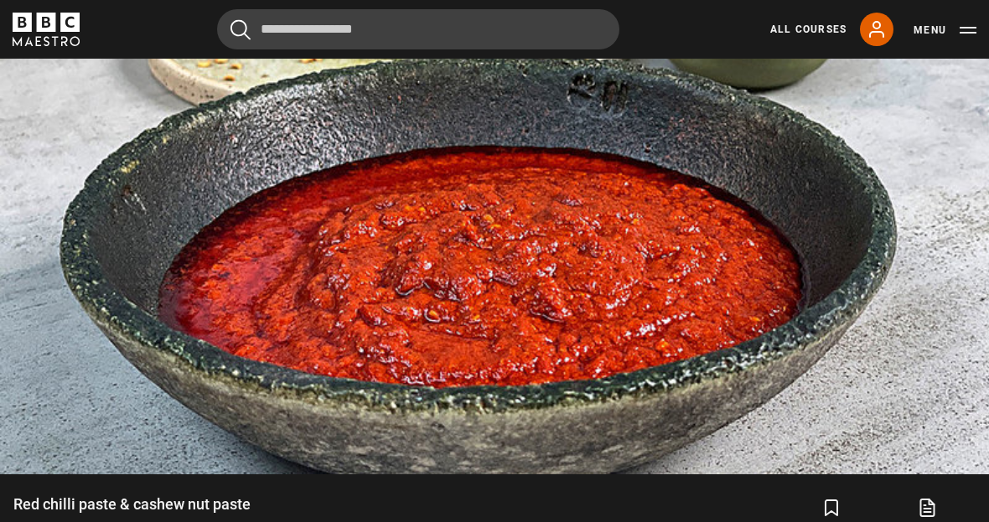
click at [708, 377] on video-js "Video Player is loading. Play Lesson Red chilli paste & cashew nut paste 10s Sk…" at bounding box center [494, 196] width 989 height 557
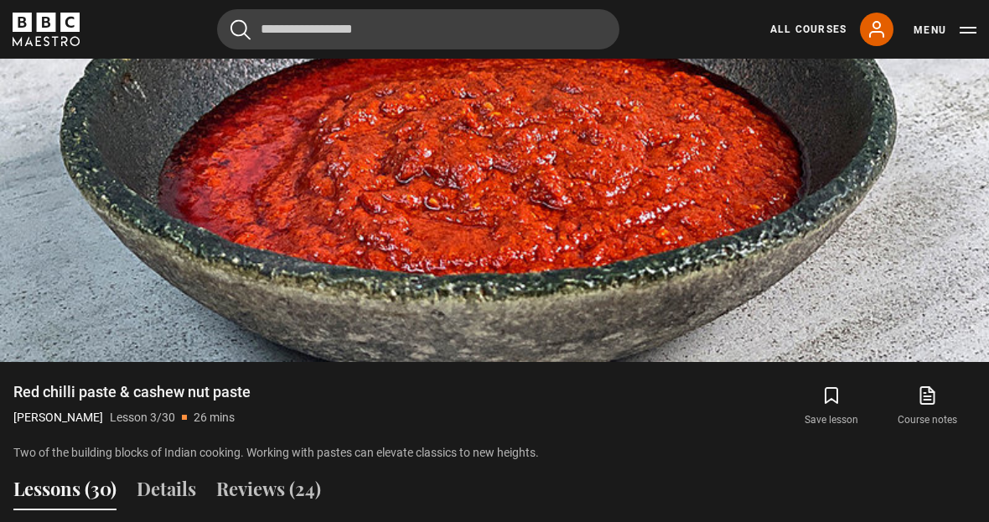
scroll to position [941, 0]
click at [537, 202] on video-js "Video Player is loading. Play Lesson Red chilli paste & cashew nut paste 10s Sk…" at bounding box center [494, 83] width 989 height 557
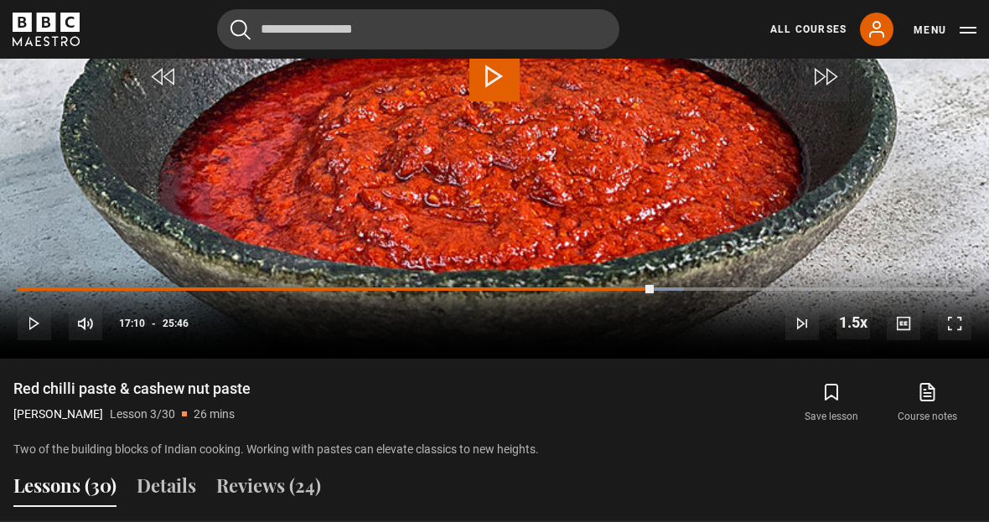
scroll to position [942, 0]
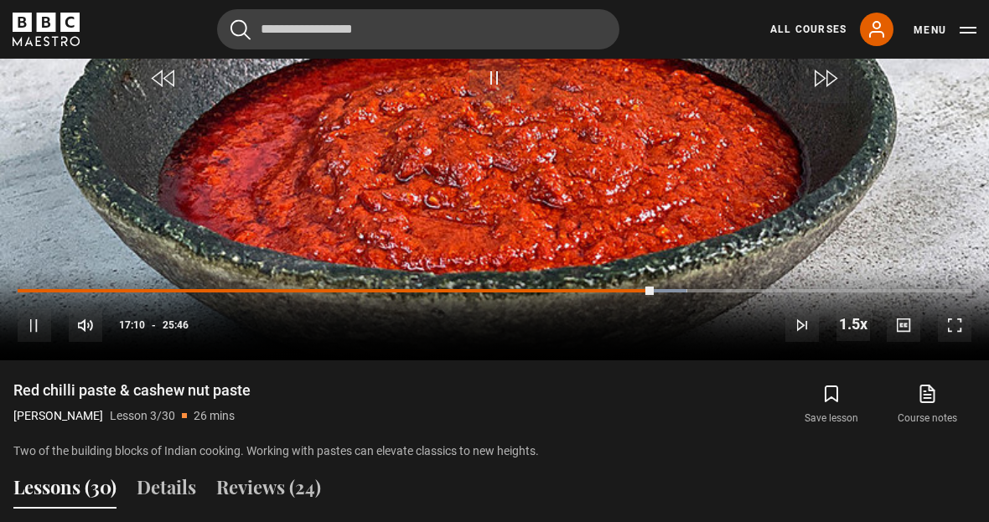
click at [692, 293] on div "Loaded : 70.16%" at bounding box center [495, 290] width 954 height 3
click at [660, 293] on div "Progress Bar" at bounding box center [339, 290] width 642 height 3
click at [789, 279] on video-js "Video Player is loading. Play Lesson Red chilli paste & cashew nut paste 10s Sk…" at bounding box center [494, 82] width 989 height 557
click at [703, 293] on div "Progress Bar" at bounding box center [699, 290] width 52 height 3
click at [694, 293] on div "Progress Bar" at bounding box center [699, 290] width 52 height 3
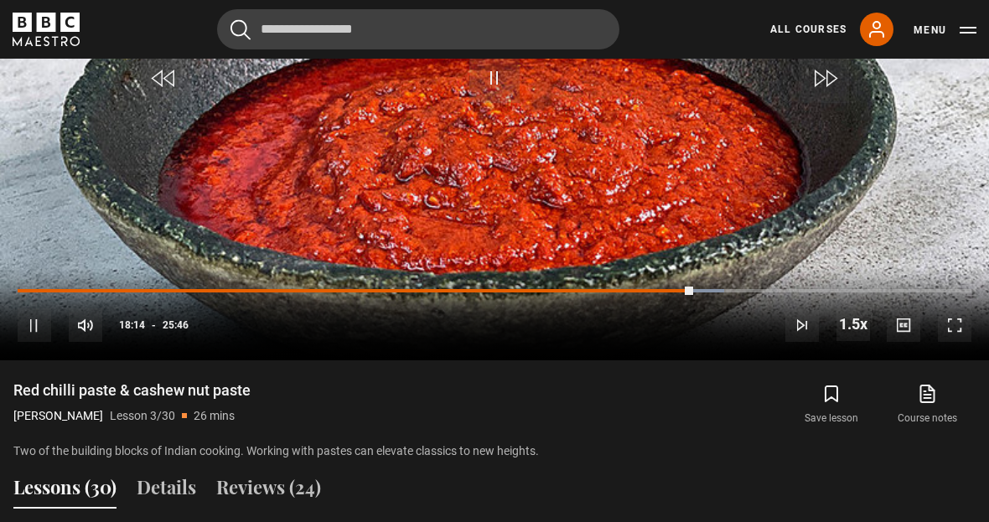
click at [724, 293] on div "Progress Bar" at bounding box center [699, 290] width 52 height 3
click at [719, 293] on div "Progress Bar" at bounding box center [699, 290] width 52 height 3
click at [693, 293] on div "Progress Bar" at bounding box center [356, 290] width 676 height 3
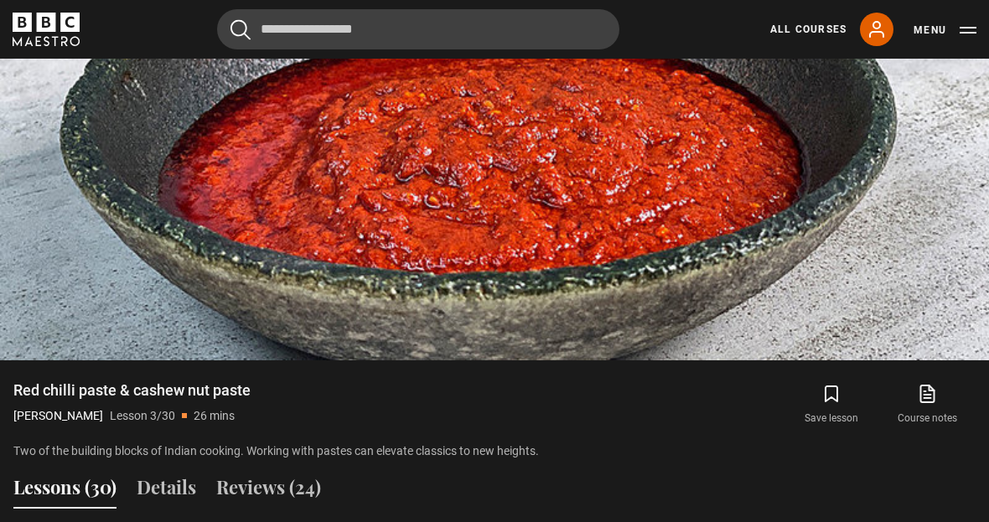
click at [763, 313] on video-js "Video Player is loading. Play Lesson Red chilli paste & cashew nut paste 10s Sk…" at bounding box center [494, 82] width 989 height 557
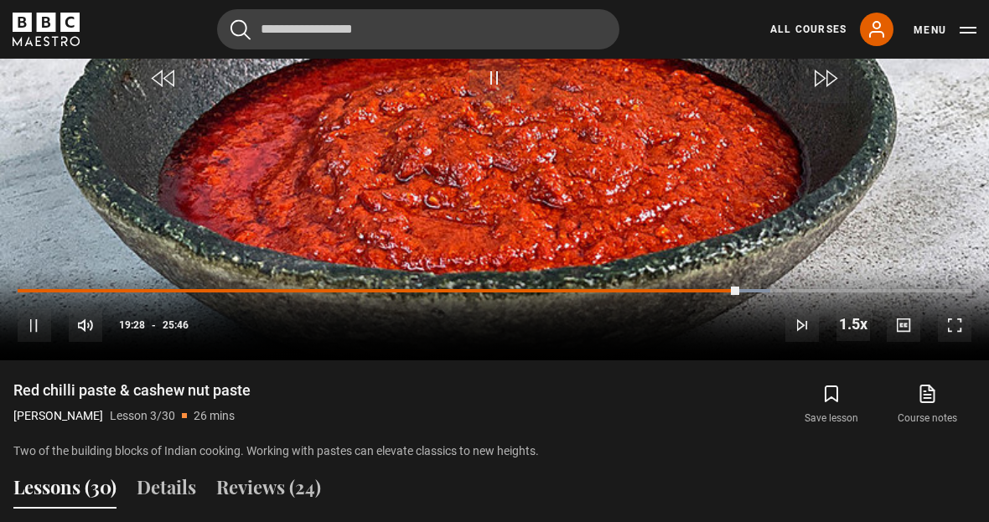
click at [738, 317] on video-js "Video Player is loading. Play Lesson Red chilli paste & cashew nut paste 10s Sk…" at bounding box center [494, 82] width 989 height 557
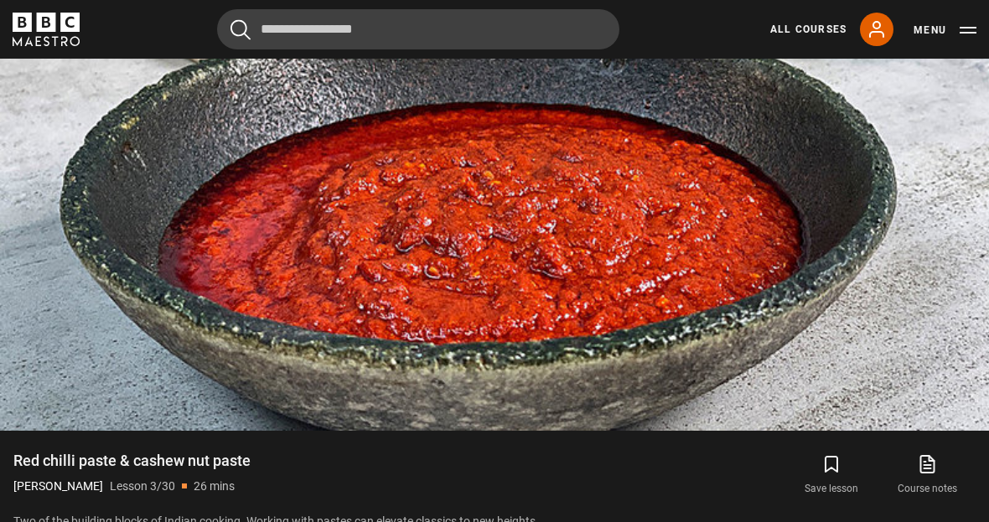
scroll to position [872, 0]
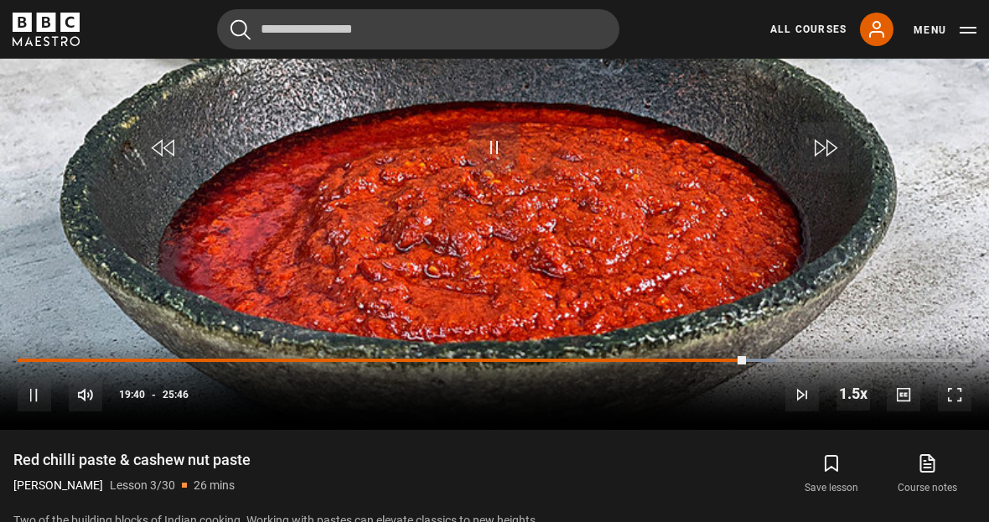
click at [769, 378] on video-js "Video Player is loading. Play Lesson Red chilli paste & cashew nut paste 10s Sk…" at bounding box center [494, 151] width 989 height 557
click at [761, 362] on div "Progress Bar" at bounding box center [754, 360] width 52 height 3
click at [771, 362] on div "Progress Bar" at bounding box center [754, 360] width 52 height 3
click at [751, 362] on div "Progress Bar" at bounding box center [385, 360] width 734 height 3
click at [770, 381] on video-js "Video Player is loading. Play Lesson Red chilli paste & cashew nut paste 10s Sk…" at bounding box center [494, 151] width 989 height 557
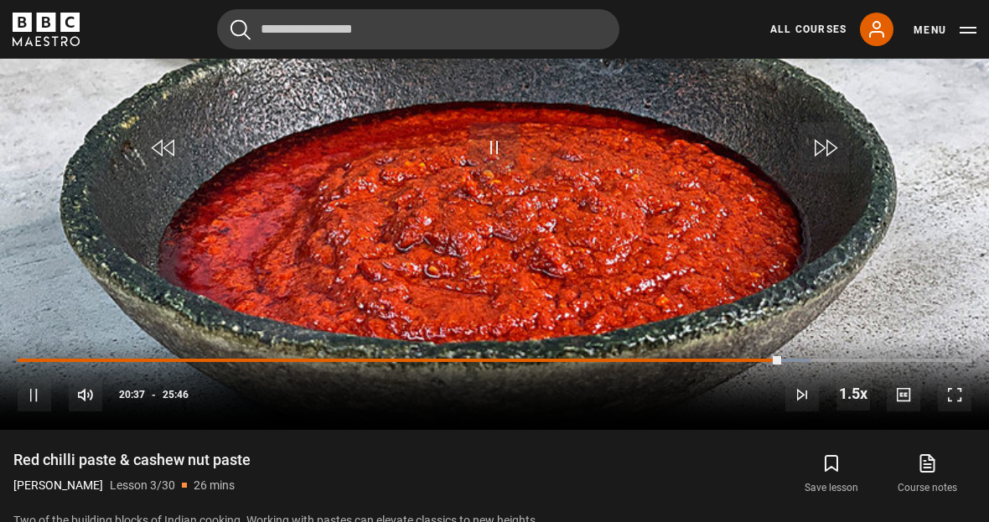
click at [808, 362] on div "Progress Bar" at bounding box center [785, 360] width 52 height 3
click at [797, 362] on div "Progress Bar" at bounding box center [785, 360] width 52 height 3
click at [783, 362] on div "Progress Bar" at bounding box center [401, 360] width 766 height 3
click at [799, 362] on div "Progress Bar" at bounding box center [409, 360] width 782 height 3
click at [816, 412] on span "Video Player" at bounding box center [803, 395] width 34 height 34
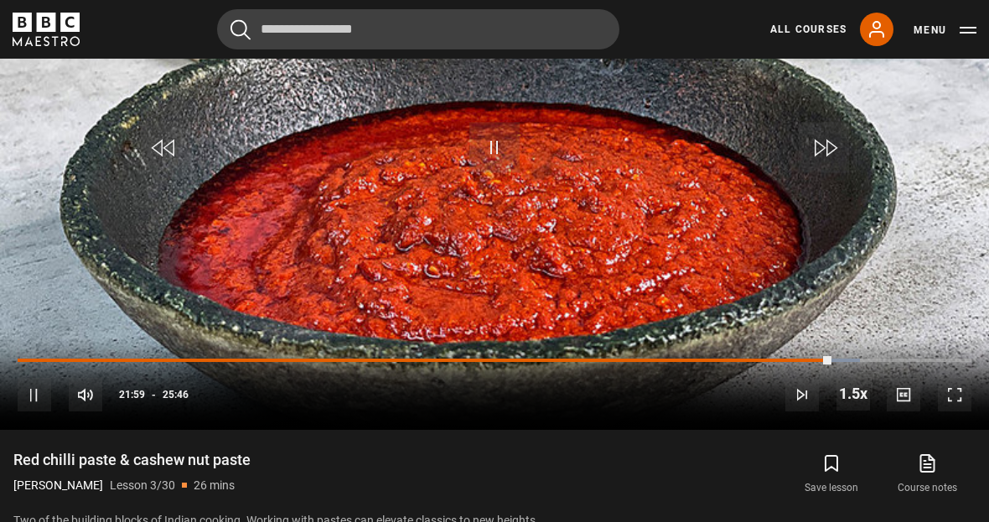
scroll to position [906, 0]
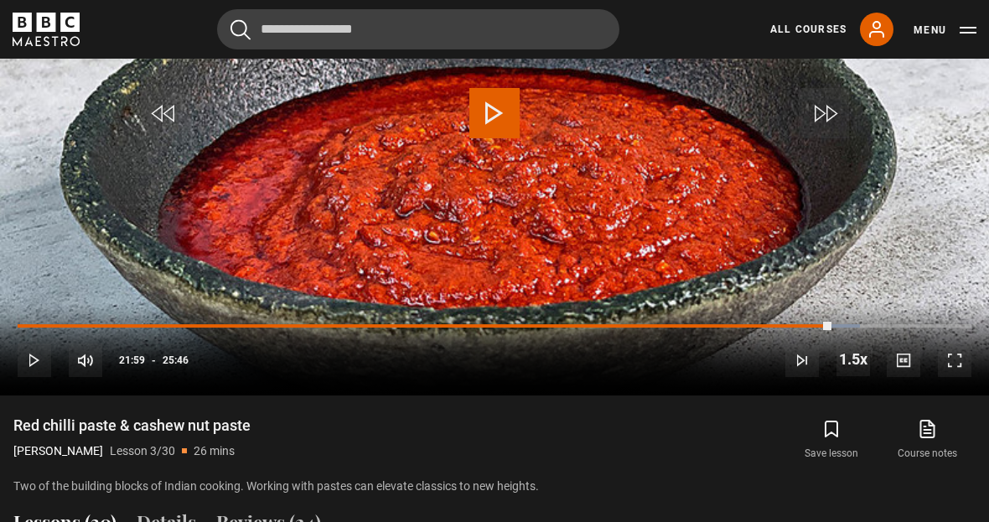
click at [816, 328] on div "Progress Bar" at bounding box center [425, 326] width 815 height 3
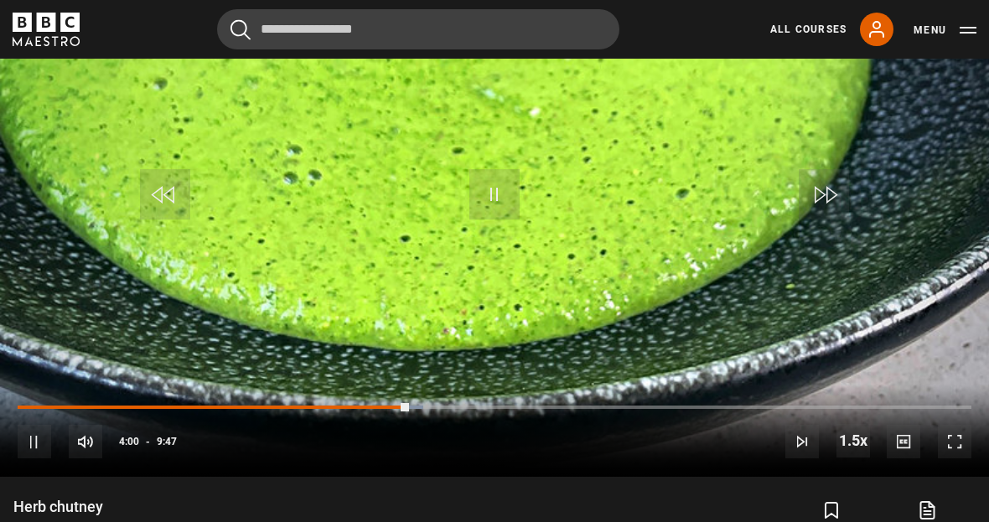
scroll to position [826, 0]
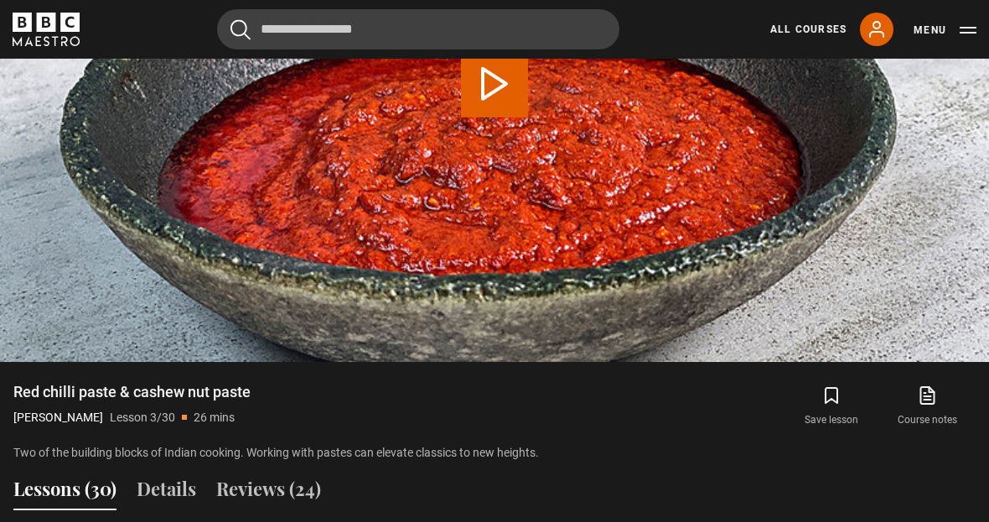
scroll to position [948, 0]
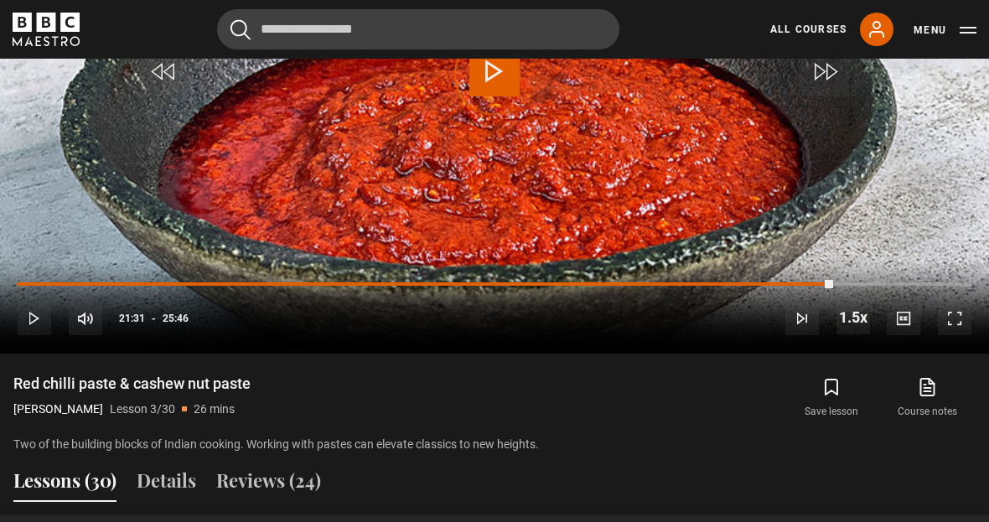
click at [808, 286] on div "Loaded : 0.00%" at bounding box center [495, 284] width 954 height 3
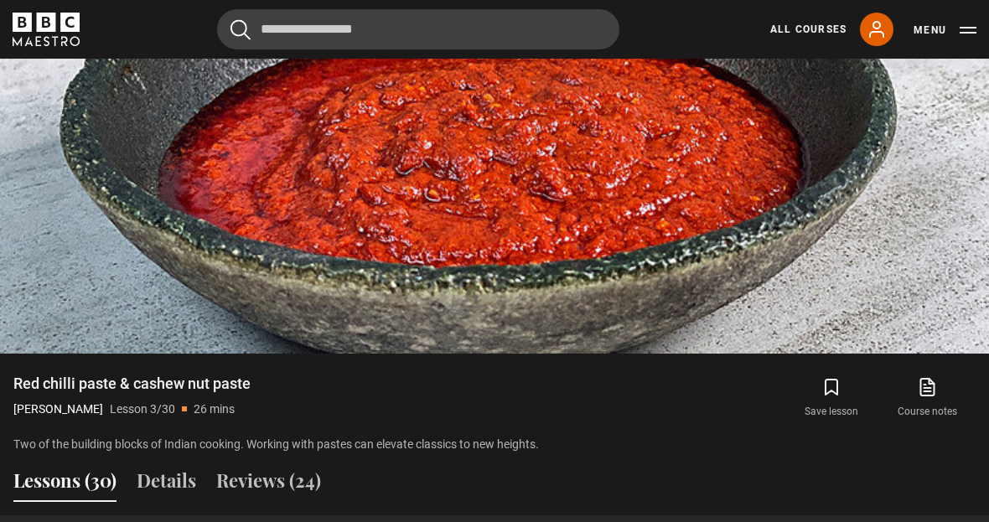
click at [784, 320] on div "10s Skip Back 10 seconds Pause 10s Skip Forward 10 seconds Loaded : 91.19% Paus…" at bounding box center [494, 307] width 989 height 93
click at [782, 315] on video-js "Video Player is loading. Play Lesson Red chilli paste & cashew nut paste 10s Sk…" at bounding box center [494, 75] width 989 height 557
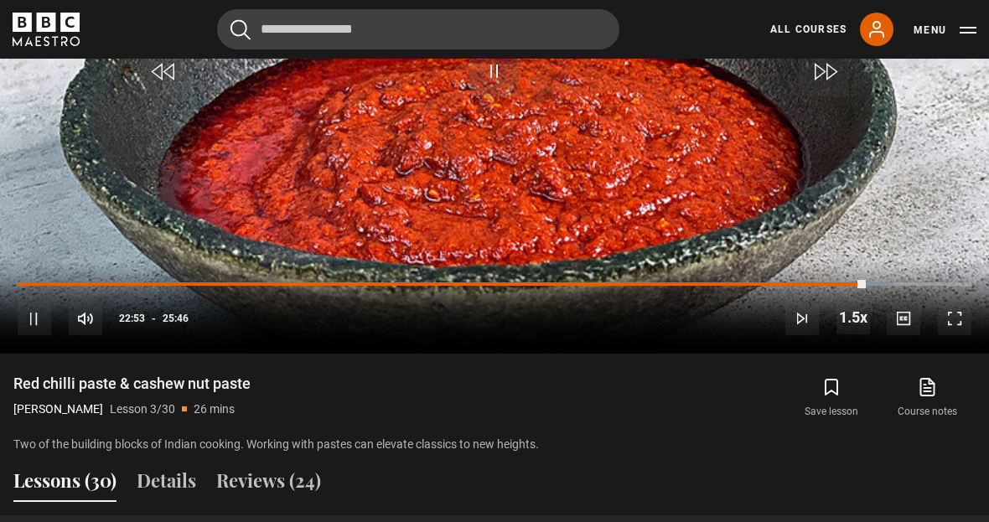
click at [884, 286] on div "Progress Bar" at bounding box center [868, 284] width 52 height 3
click at [873, 286] on div "Progress Bar" at bounding box center [871, 284] width 52 height 3
click at [868, 286] on div "Progress Bar" at bounding box center [443, 284] width 850 height 3
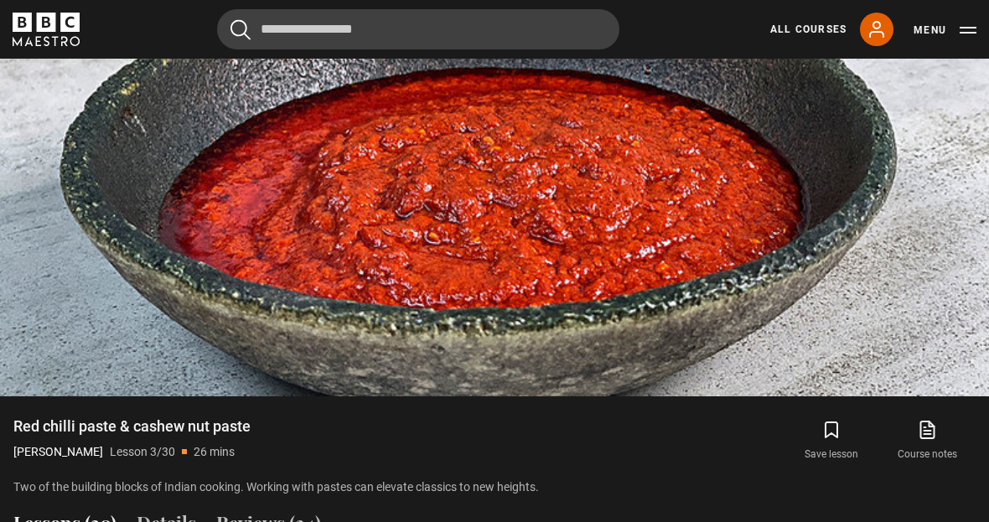
scroll to position [883, 0]
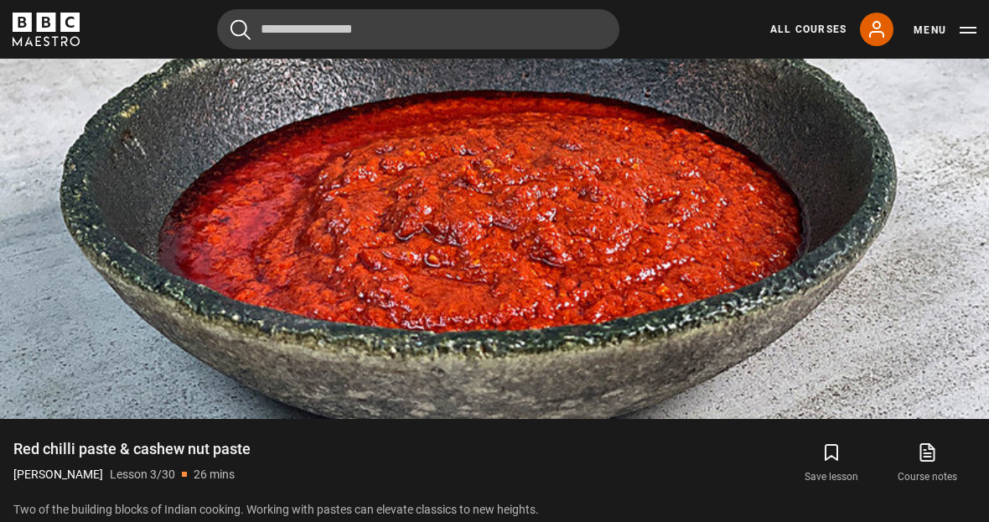
click at [647, 488] on div "Save lesson Course notes opens in new tab" at bounding box center [750, 463] width 452 height 49
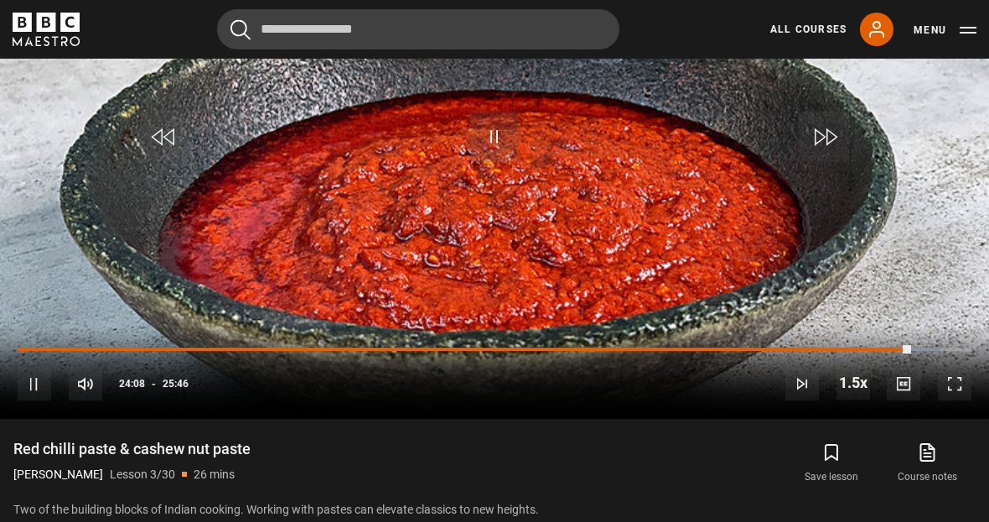
click at [920, 397] on div "10s Skip Back 10 seconds Pause 10s Skip Forward 10 seconds Loaded : 96.70% Paus…" at bounding box center [494, 372] width 989 height 93
click at [929, 351] on div "Progress Bar" at bounding box center [920, 349] width 39 height 3
click at [911, 351] on div "Progress Bar" at bounding box center [464, 349] width 893 height 3
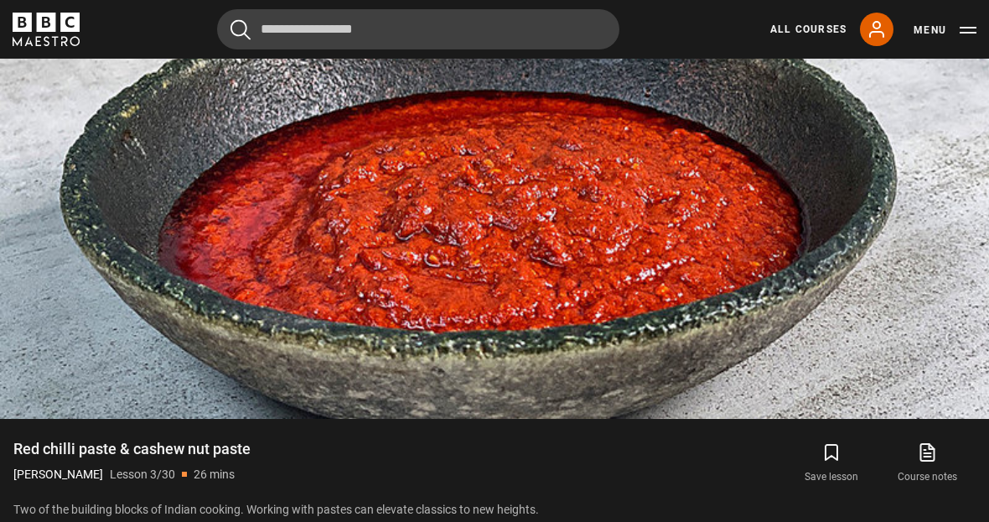
click at [885, 344] on video-js "Video Player is loading. Play Lesson Red chilli paste & cashew nut paste 10s Sk…" at bounding box center [494, 140] width 989 height 557
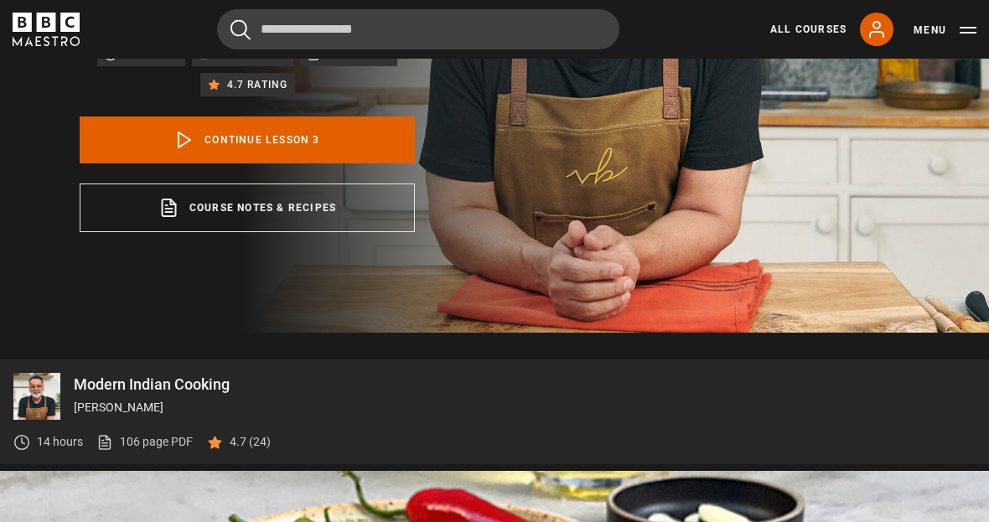
scroll to position [273, 0]
